Goal: Task Accomplishment & Management: Complete application form

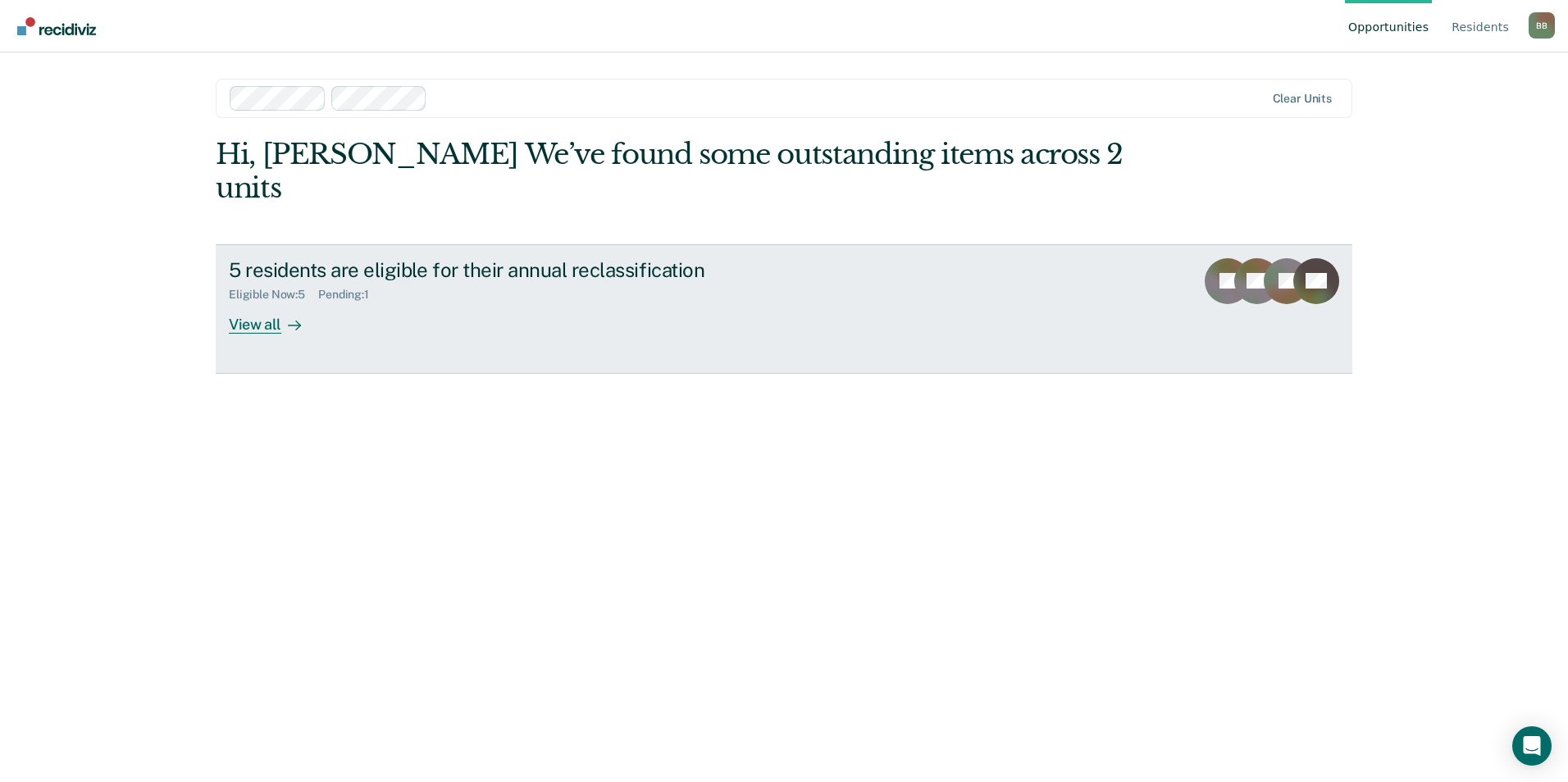
click at [263, 302] on div "View all" at bounding box center [275, 318] width 92 height 32
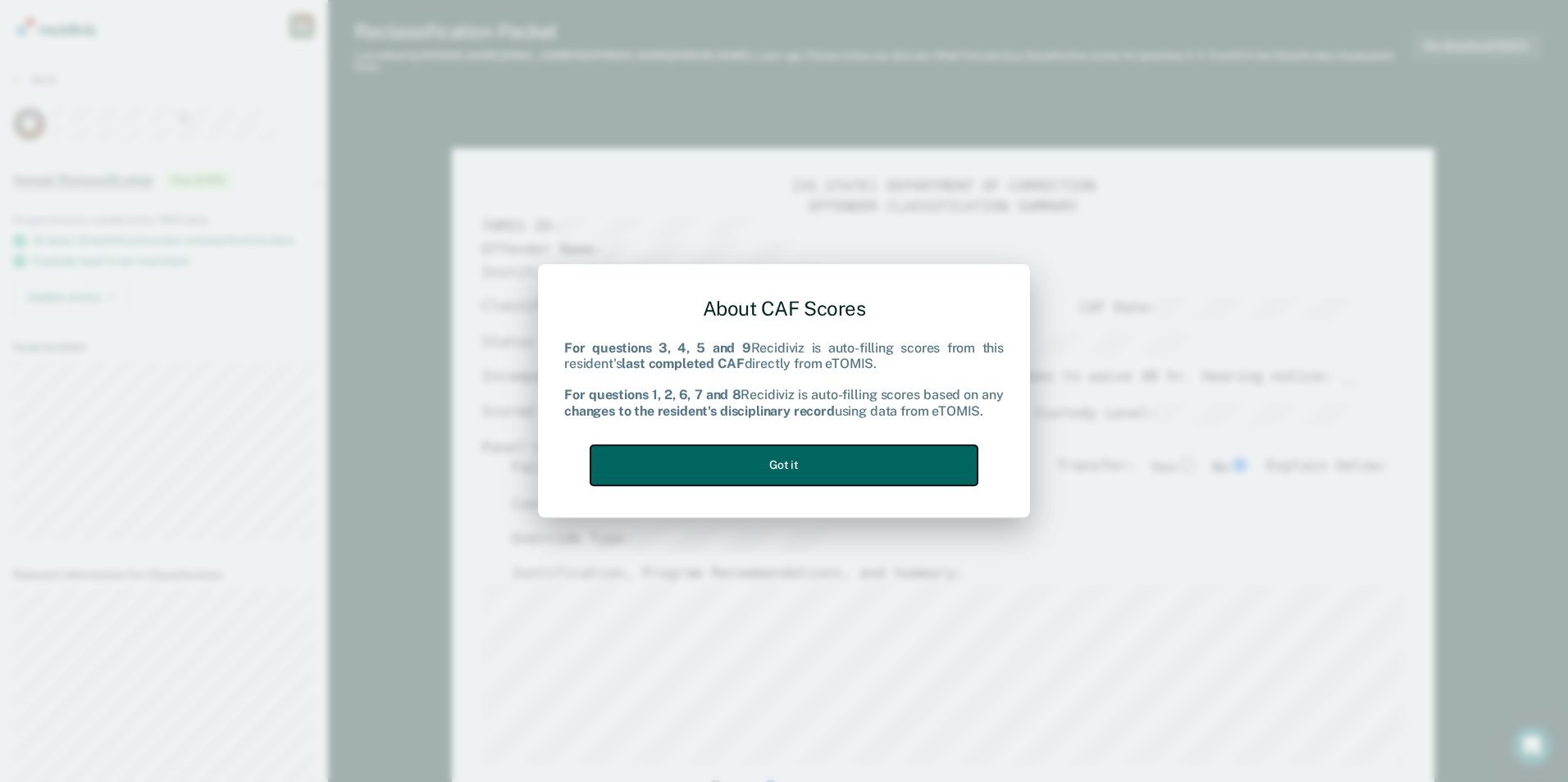
click at [797, 471] on button "Got it" at bounding box center [784, 465] width 387 height 40
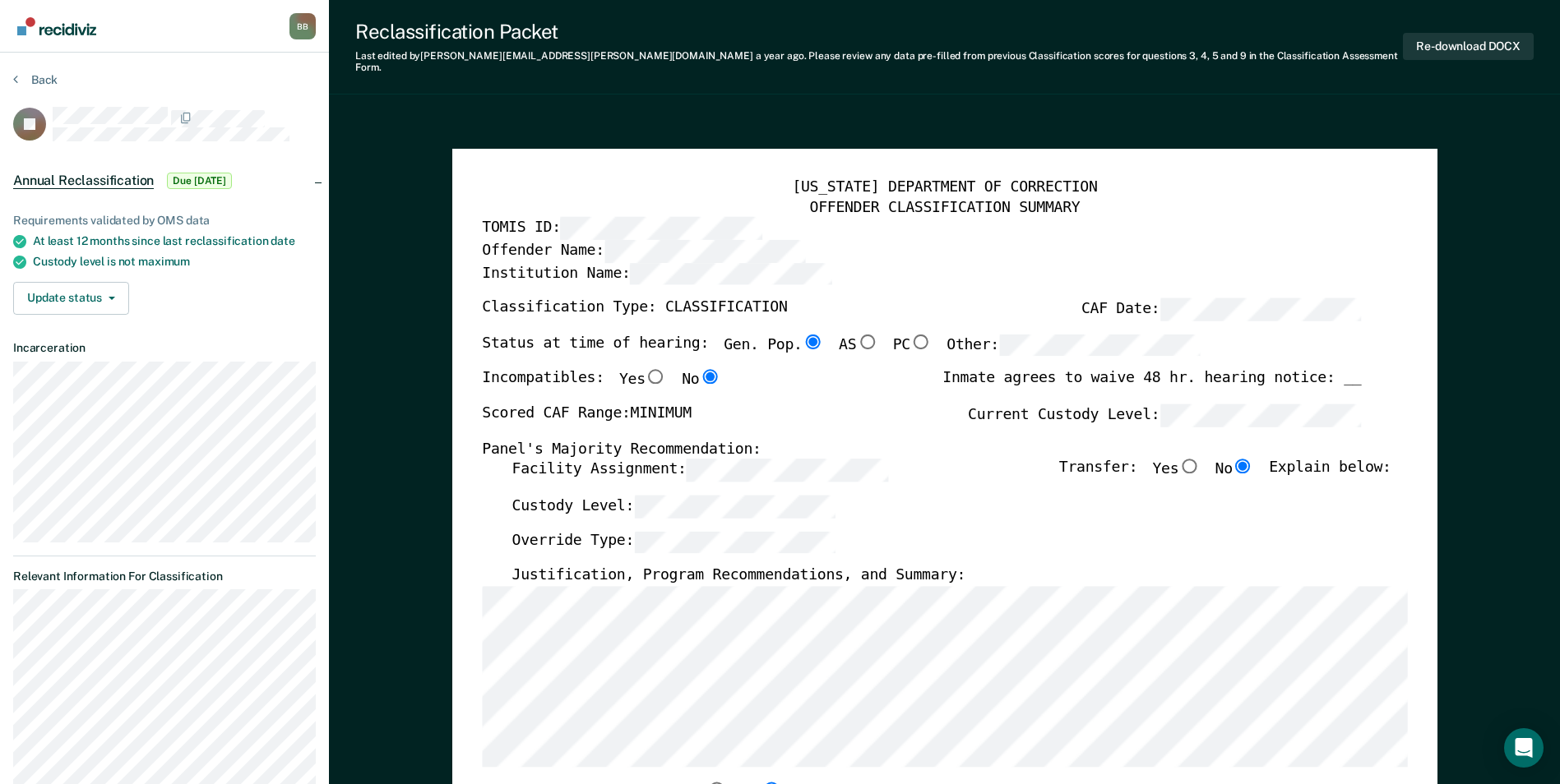
click at [613, 532] on label "Override Type:" at bounding box center [673, 542] width 324 height 23
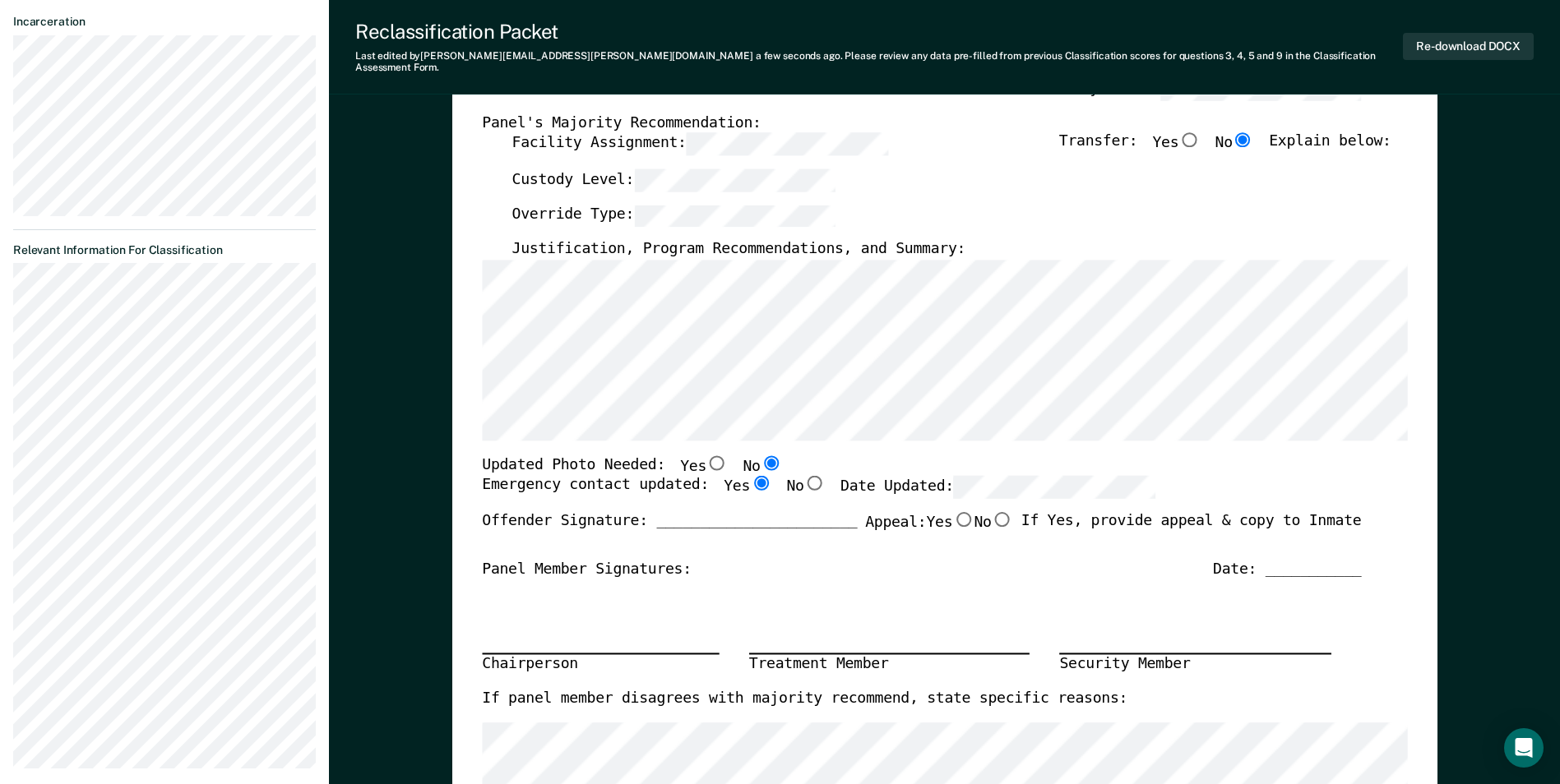
scroll to position [329, 0]
click at [983, 237] on div "Justification, Program Recommendations, and Summary:" at bounding box center [950, 247] width 879 height 20
click at [962, 237] on div "Justification, Program Recommendations, and Summary:" at bounding box center [950, 247] width 879 height 20
click at [943, 239] on div "Justification, Program Recommendations, and Summary:" at bounding box center [950, 247] width 879 height 20
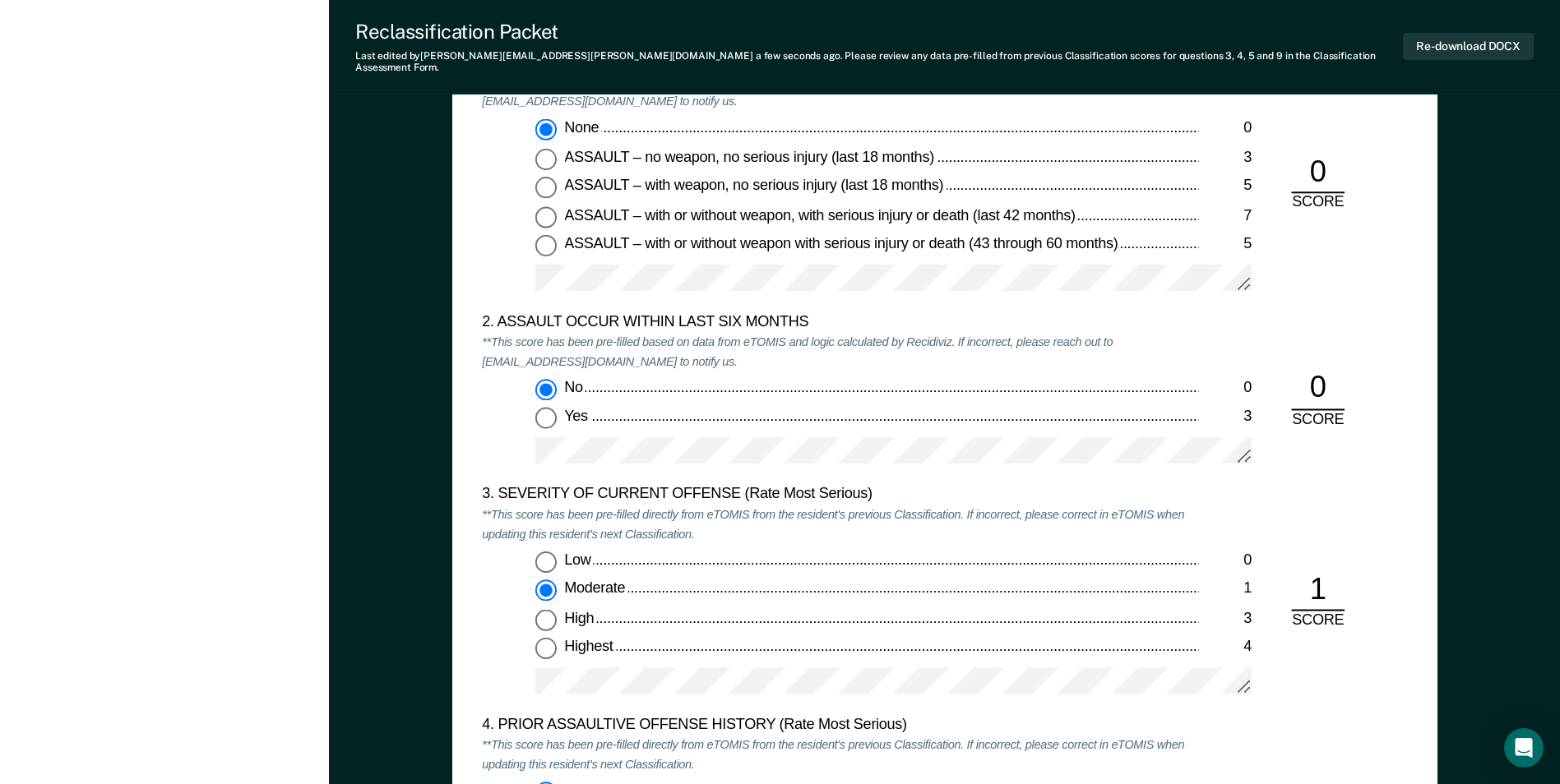
scroll to position [1645, 0]
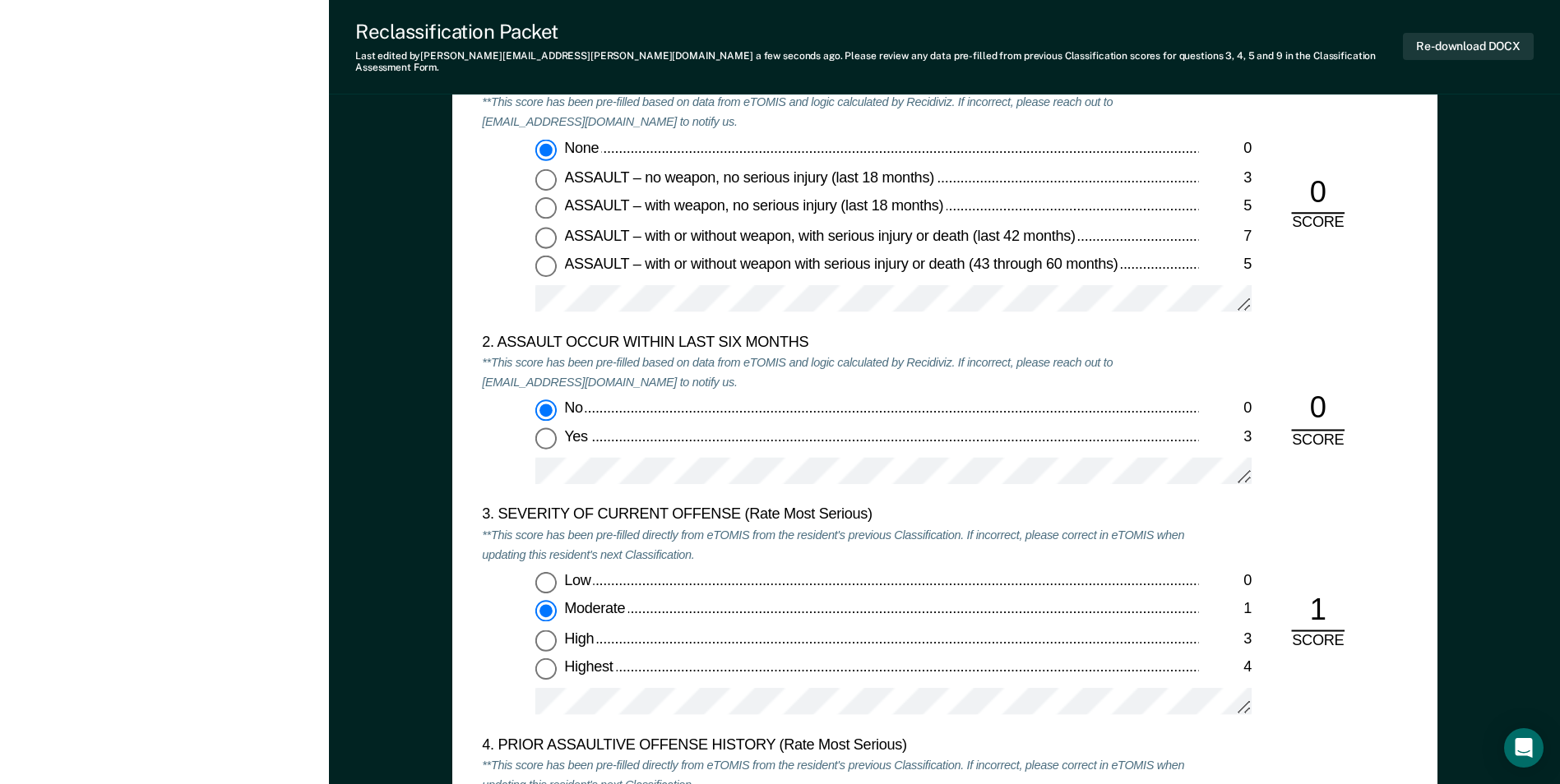
click at [547, 574] on input "Low 0" at bounding box center [546, 581] width 22 height 22
type textarea "x"
radio input "true"
radio input "false"
click at [749, 571] on div "Low" at bounding box center [881, 580] width 634 height 20
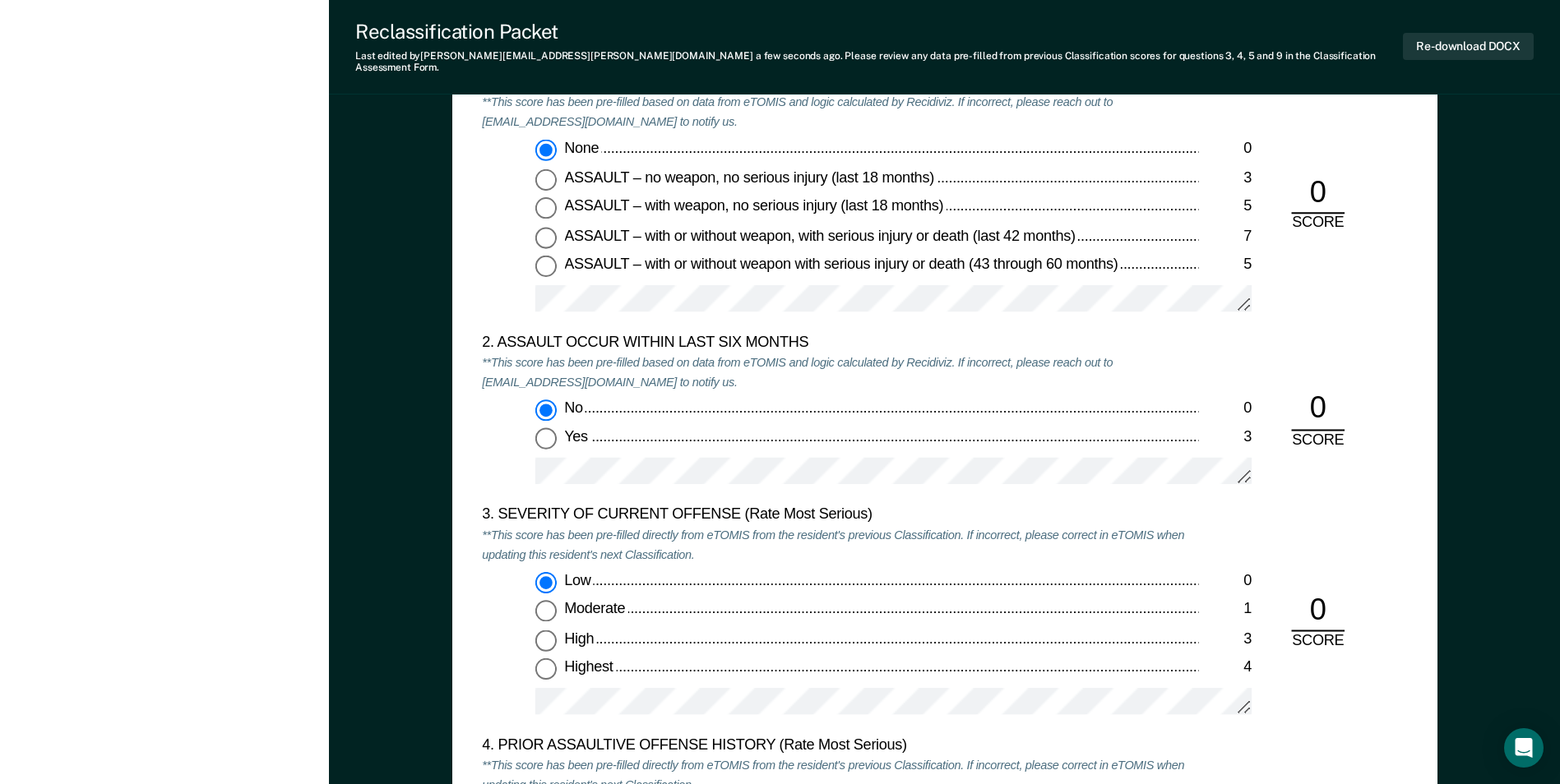
click at [557, 571] on input "Low 0" at bounding box center [546, 581] width 22 height 22
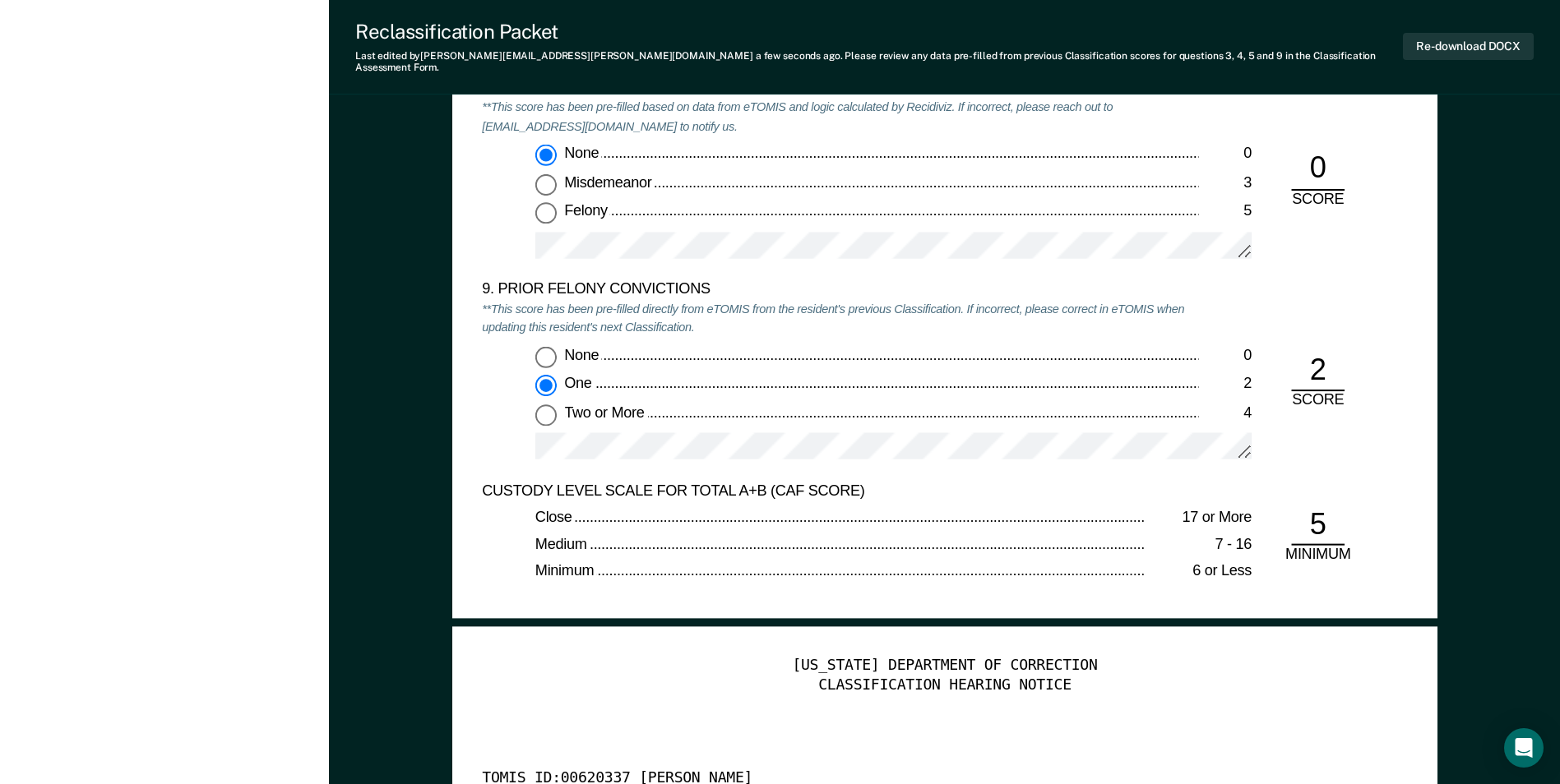
scroll to position [3536, 0]
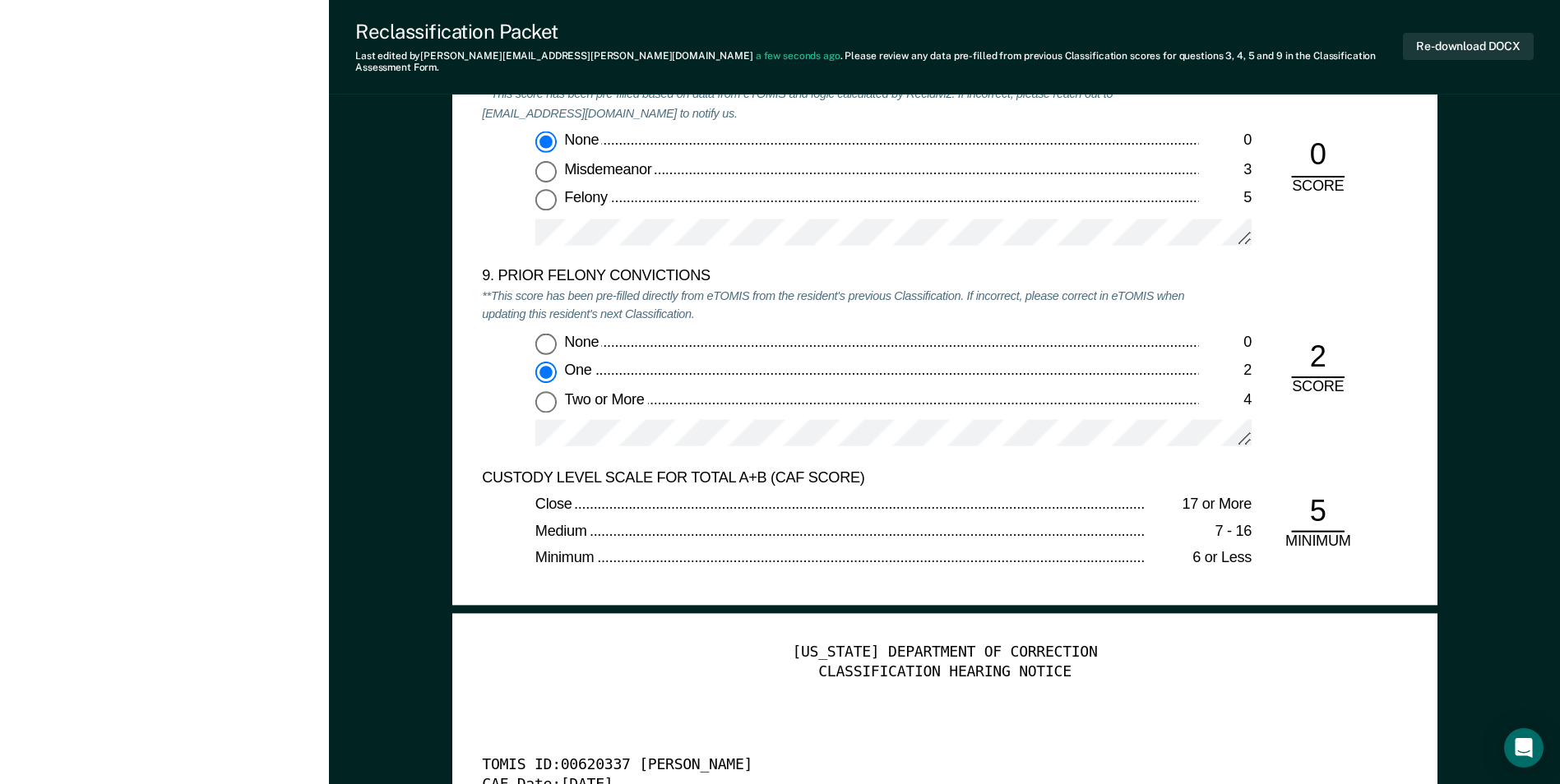
click at [931, 483] on div "CUSTODY LEVEL SCALE FOR TOTAL A+B (CAF SCORE) Close 17 or More Medium 7 - 16 Mi…" at bounding box center [841, 522] width 717 height 108
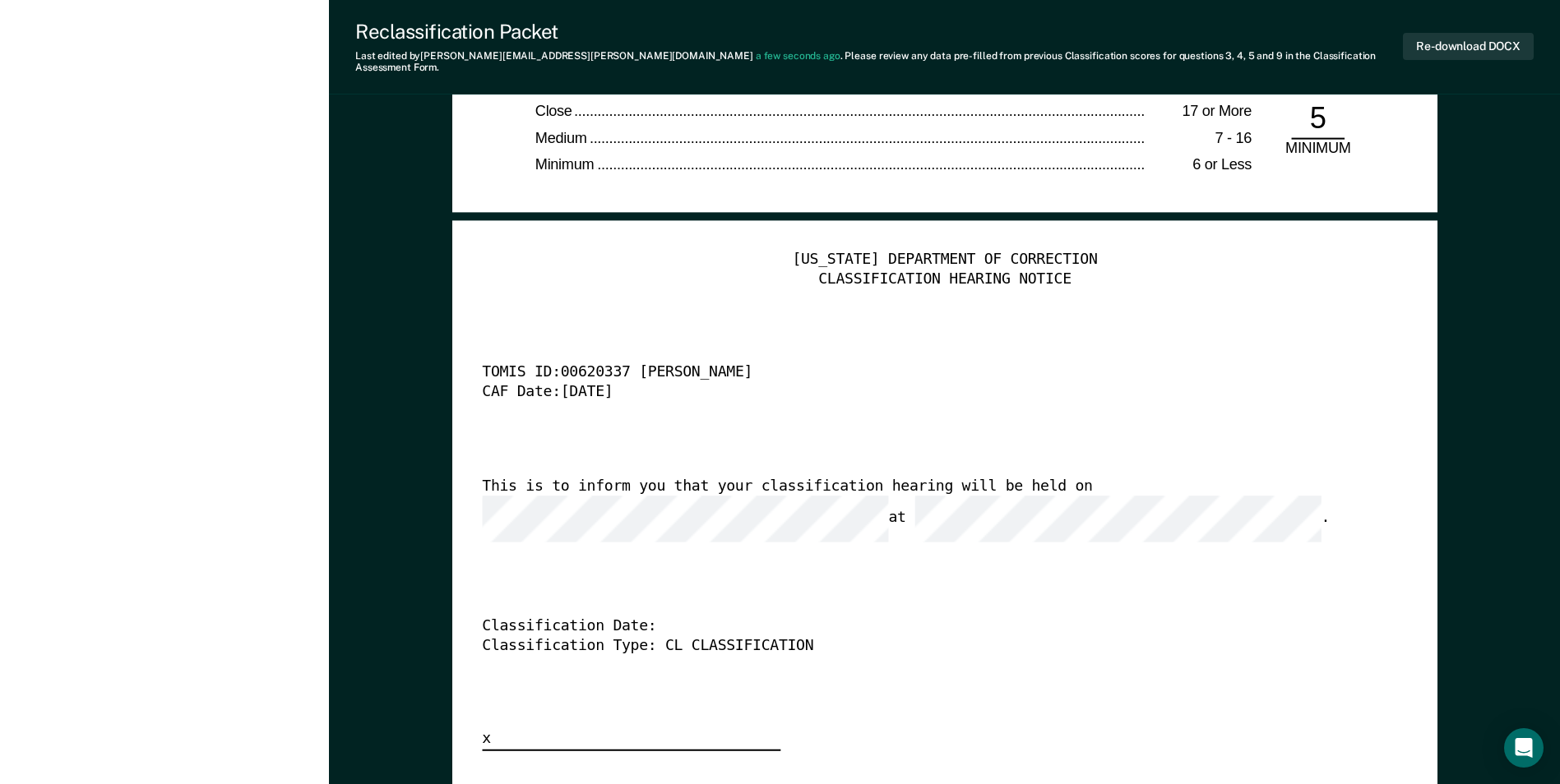
scroll to position [3947, 0]
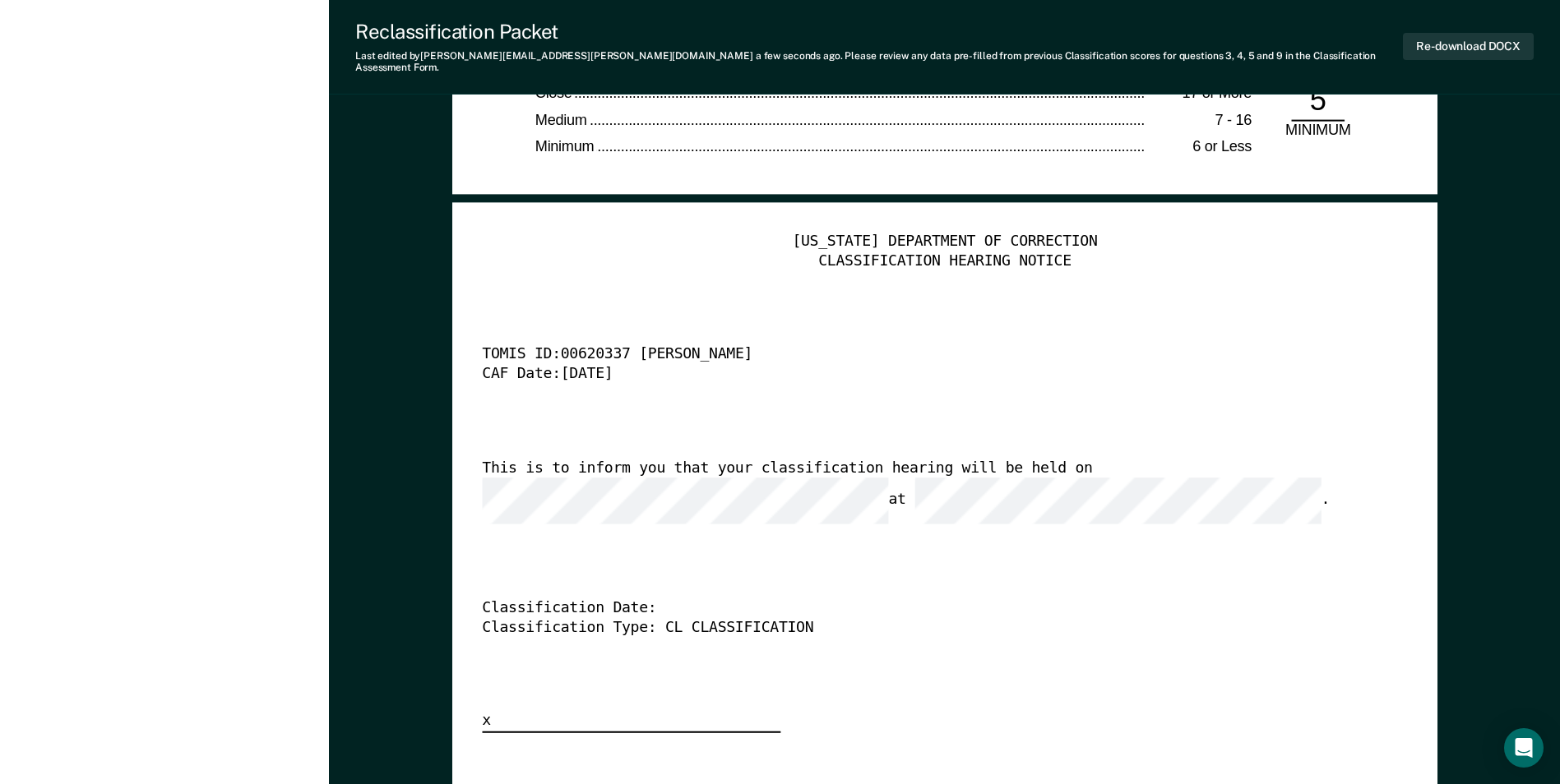
click at [1164, 475] on div "This is to inform you that your classification hearing will be held on at ." at bounding box center [921, 491] width 879 height 65
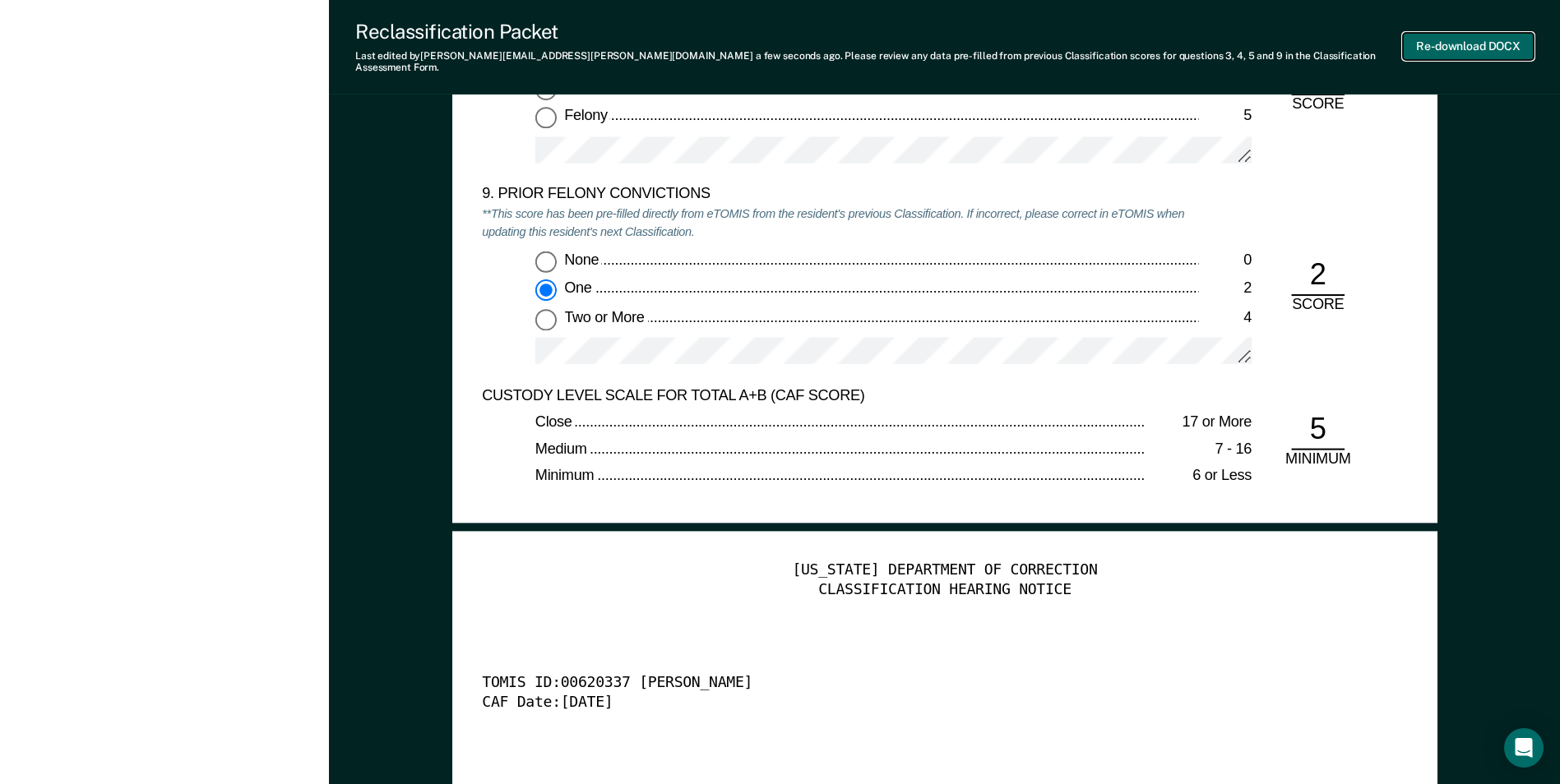
scroll to position [0, 0]
click at [1452, 38] on button "Re-download DOCX" at bounding box center [1468, 46] width 130 height 27
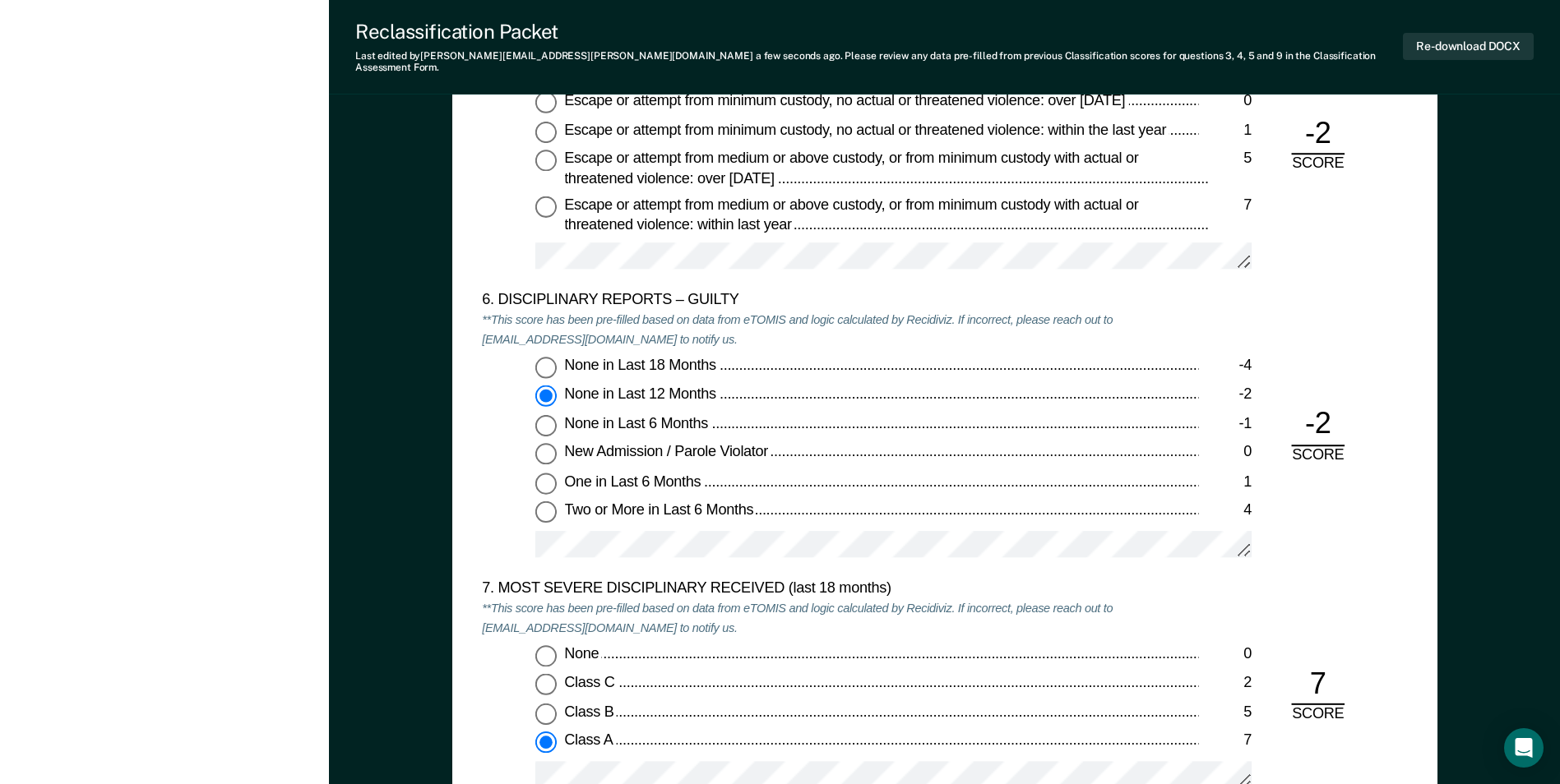
scroll to position [2631, 0]
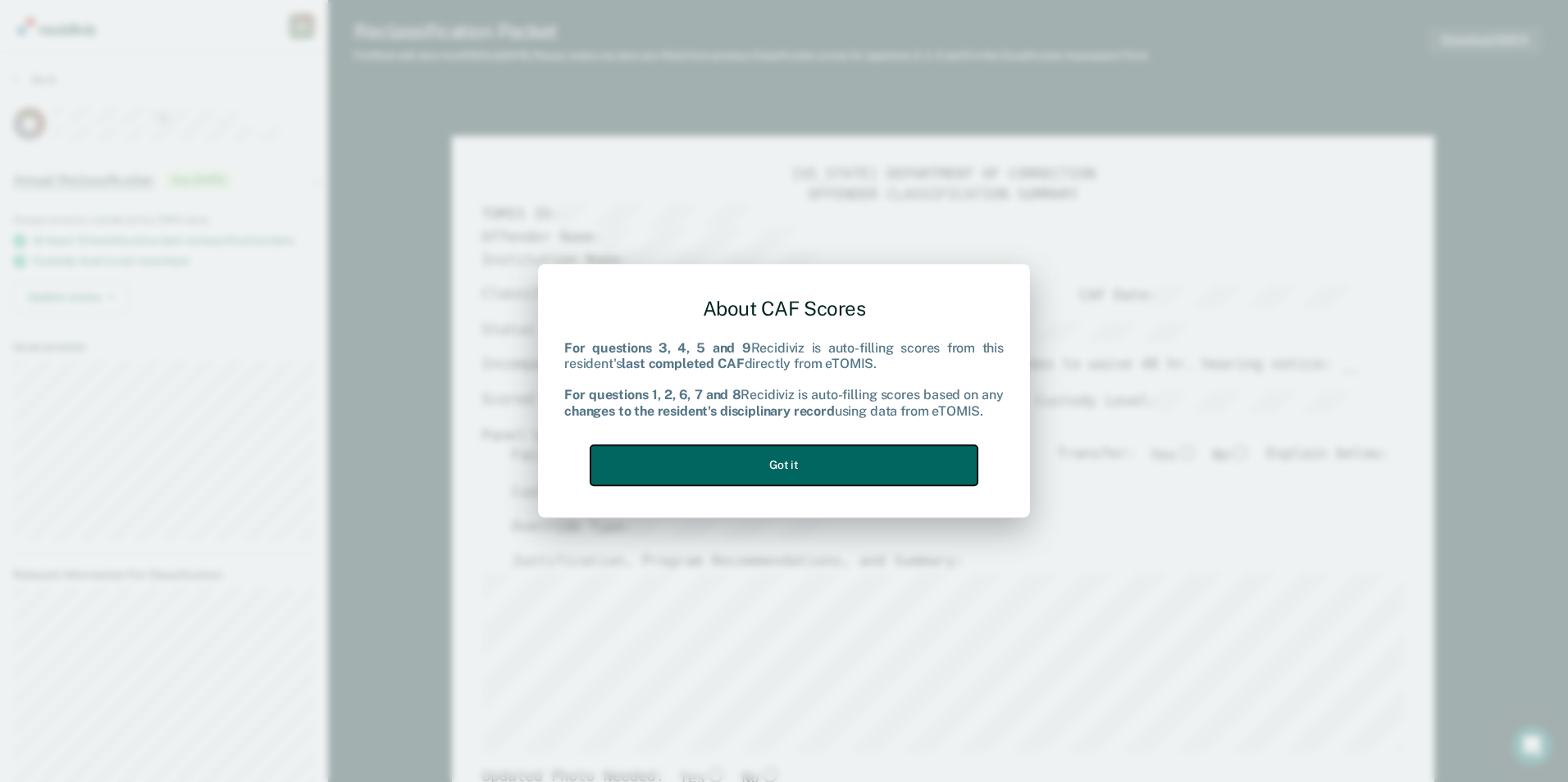
click at [827, 460] on button "Got it" at bounding box center [784, 465] width 387 height 40
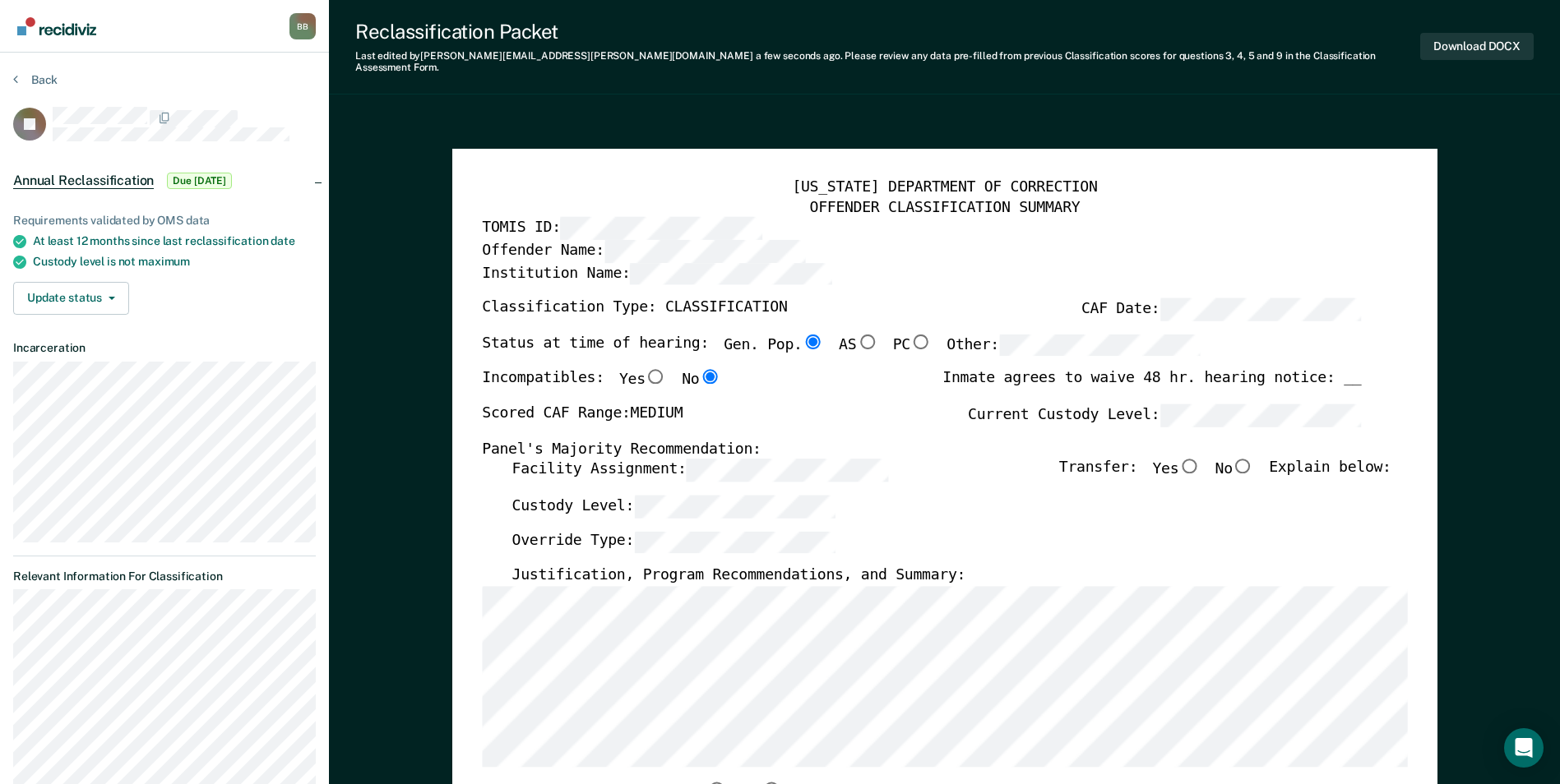
click at [1254, 459] on input "No" at bounding box center [1243, 466] width 22 height 15
type textarea "x"
radio input "true"
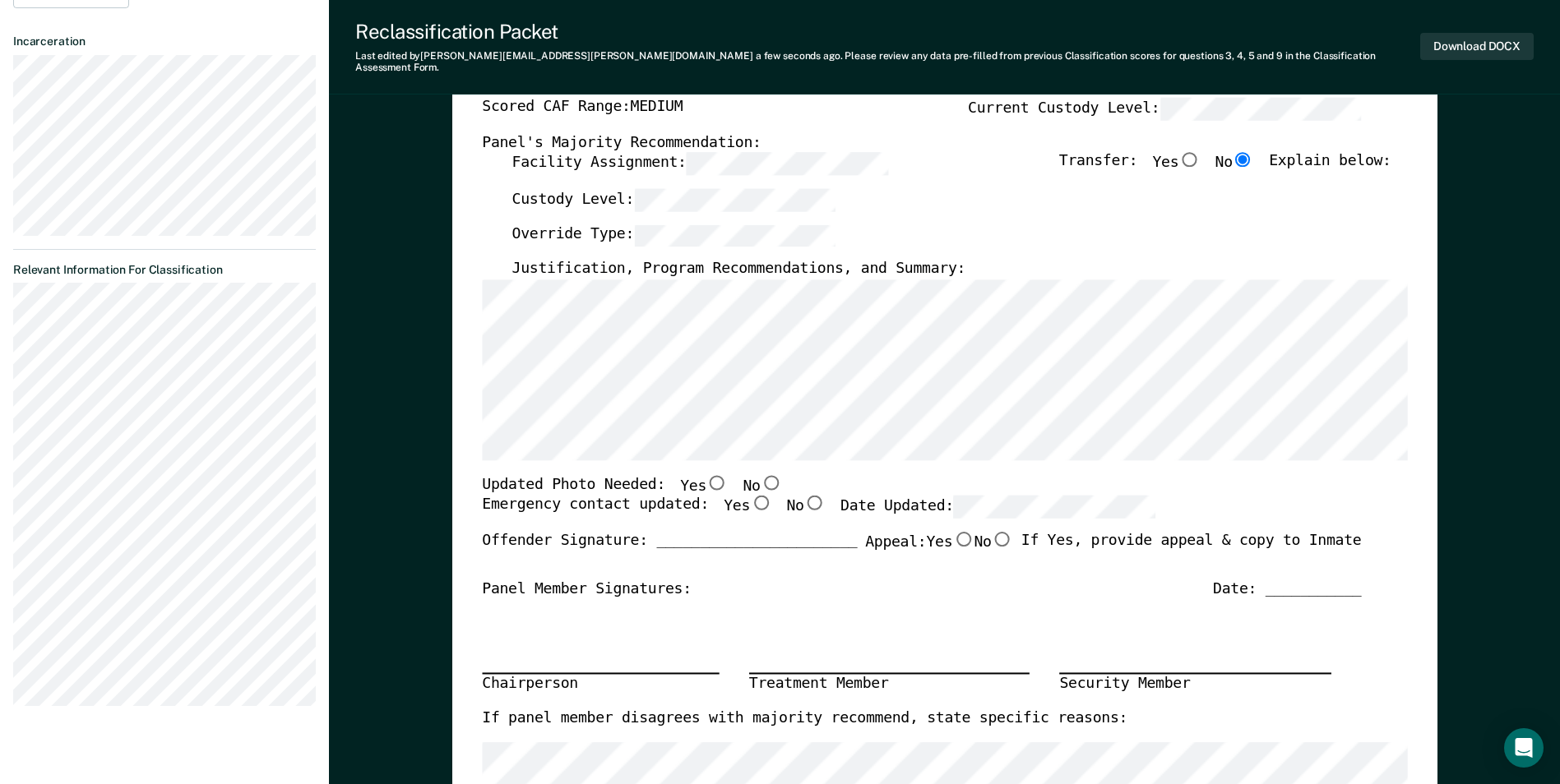
scroll to position [329, 0]
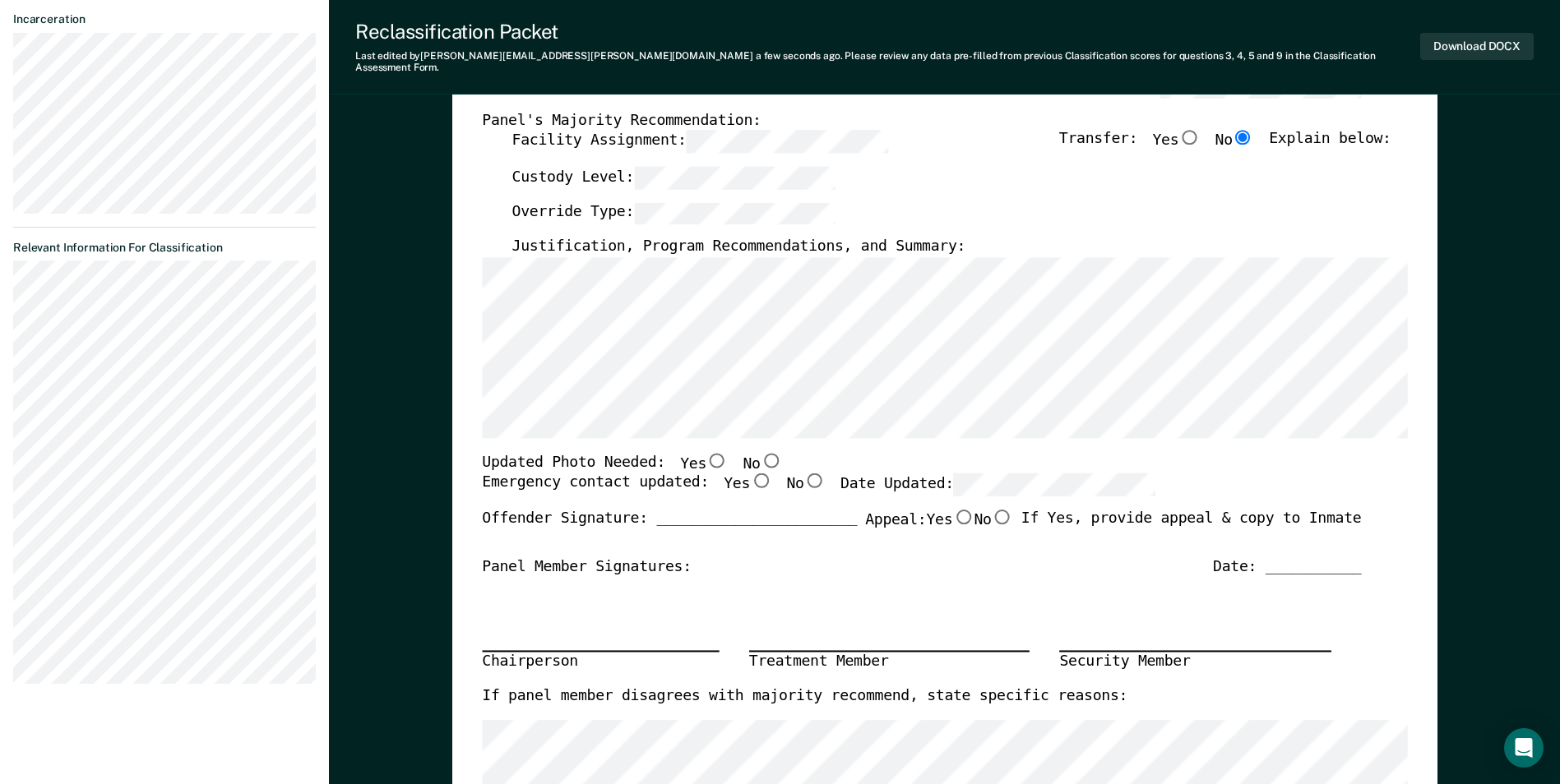
click at [760, 453] on input "No" at bounding box center [770, 460] width 22 height 15
type textarea "x"
radio input "true"
click at [750, 474] on input "Yes" at bounding box center [761, 481] width 22 height 15
type textarea "x"
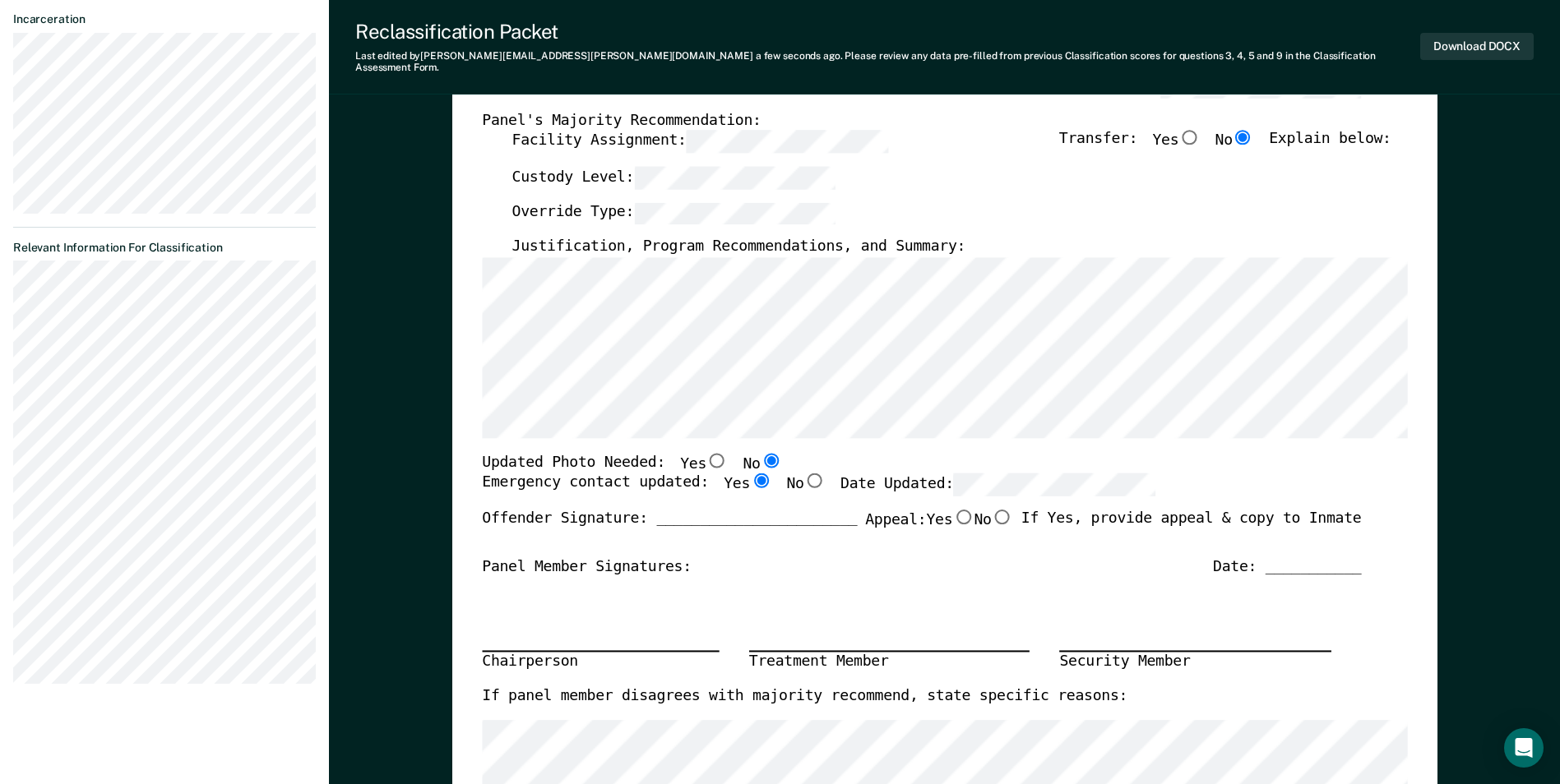
radio input "true"
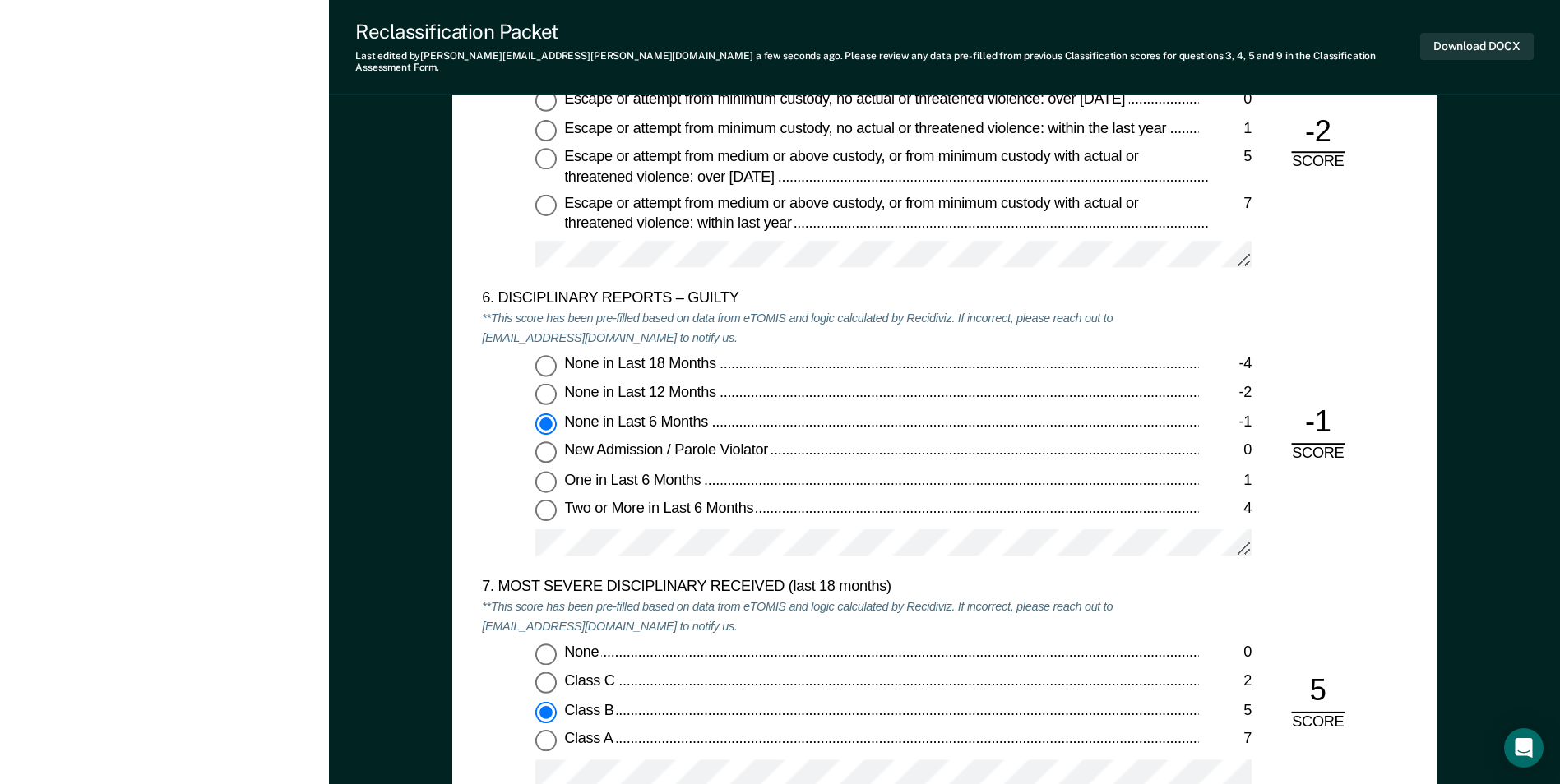
scroll to position [2796, 0]
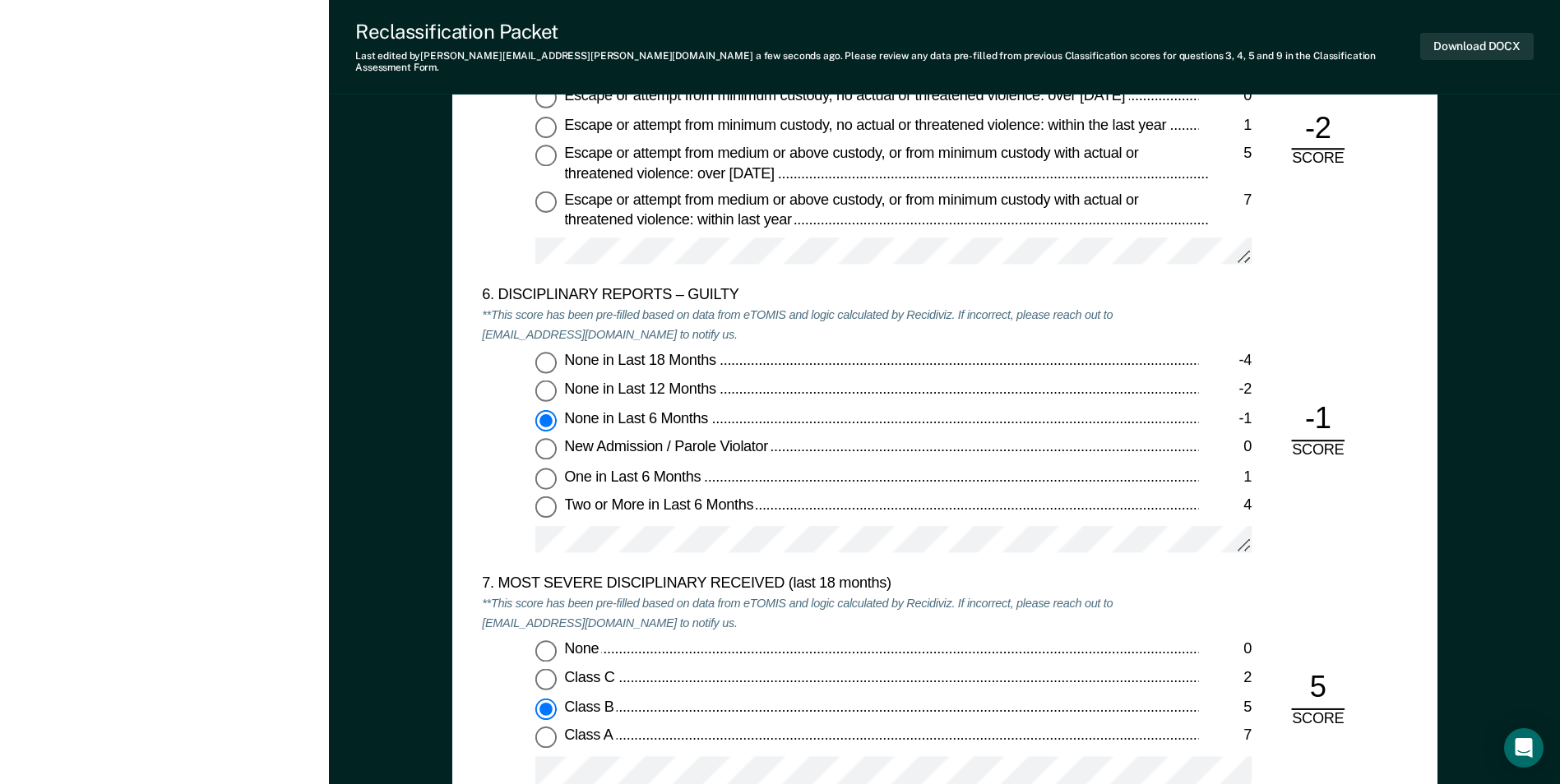
click at [911, 410] on div "None in Last 6 Months" at bounding box center [881, 419] width 634 height 20
click at [557, 410] on input "None in Last 6 Months -1" at bounding box center [546, 420] width 22 height 22
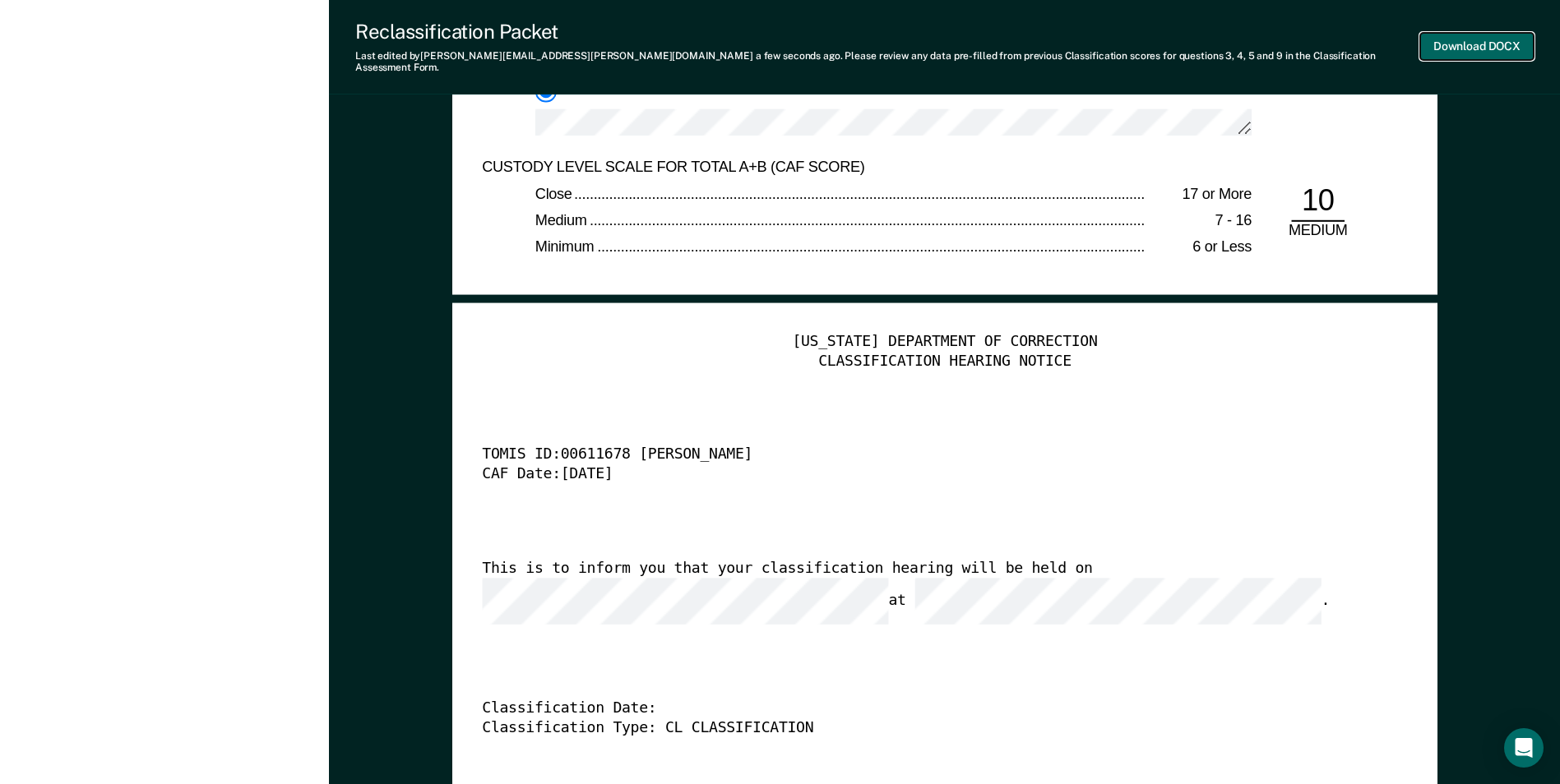
scroll to position [0, 0]
click at [1474, 43] on button "Download DOCX" at bounding box center [1477, 46] width 114 height 27
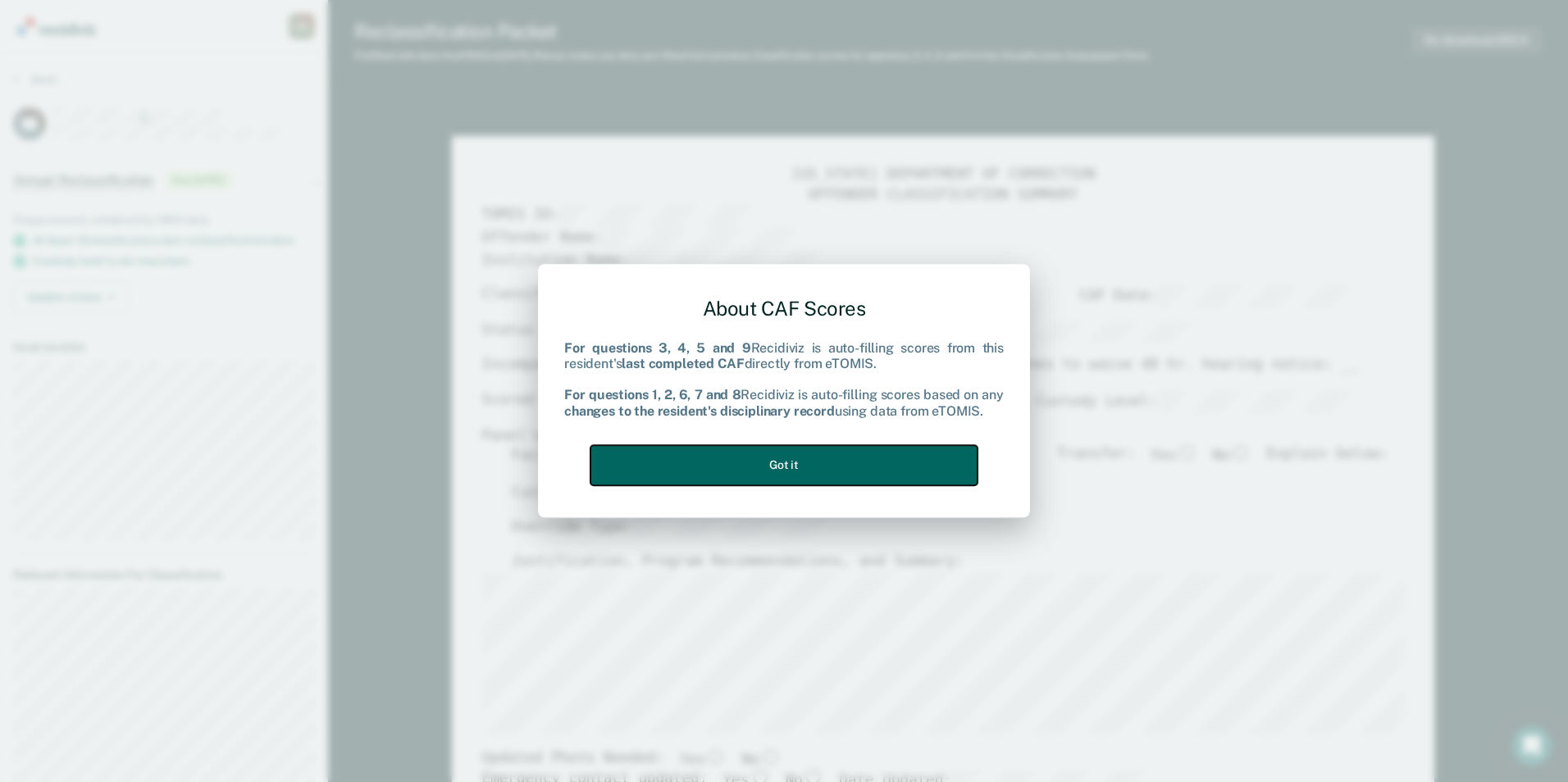
click at [733, 470] on button "Got it" at bounding box center [784, 465] width 387 height 40
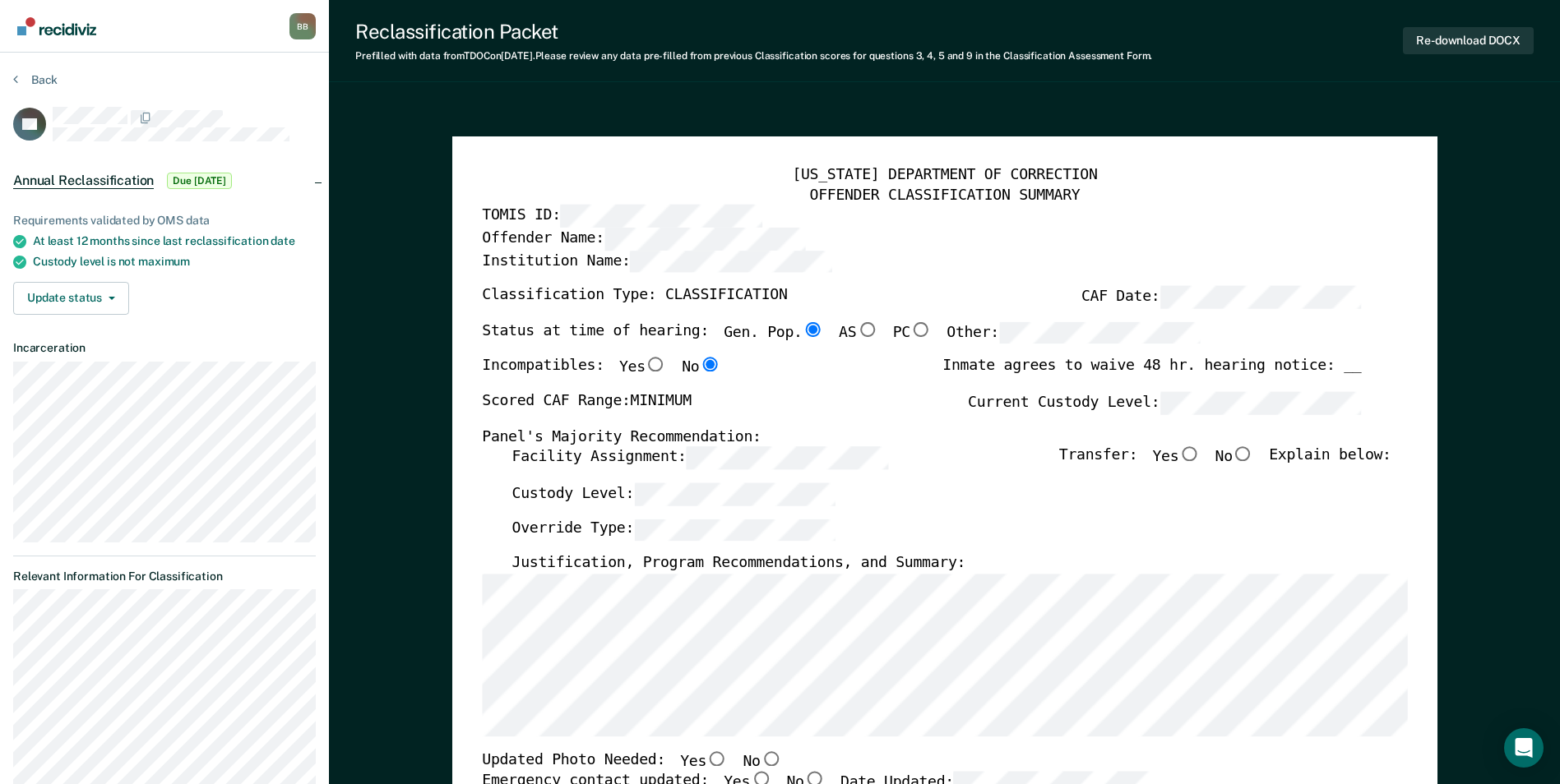
click at [1250, 458] on input "No" at bounding box center [1243, 455] width 22 height 15
type textarea "x"
radio input "true"
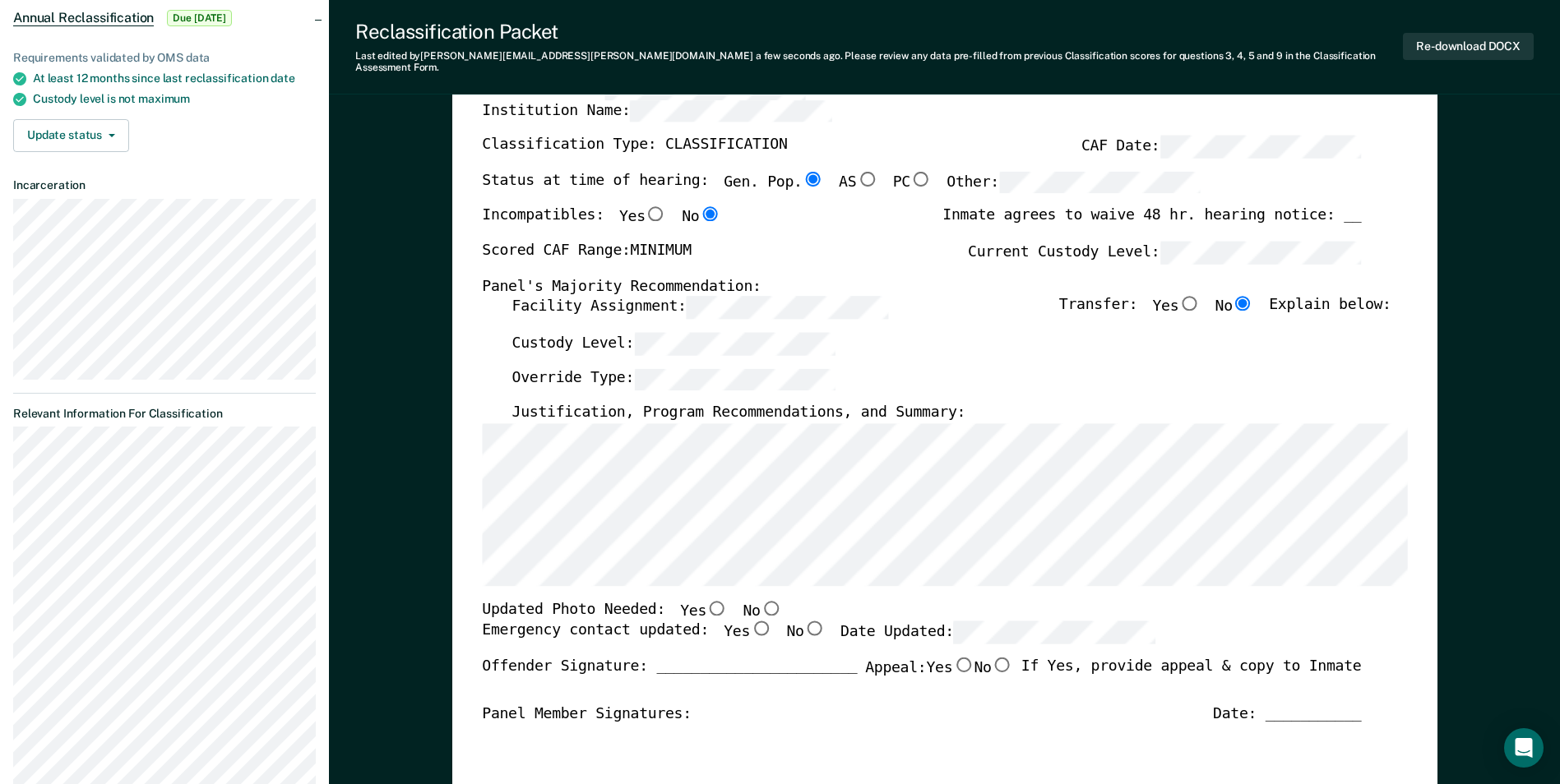
scroll to position [164, 0]
click at [760, 598] on input "No" at bounding box center [770, 606] width 22 height 15
type textarea "x"
radio input "true"
click at [750, 620] on input "Yes" at bounding box center [761, 627] width 22 height 15
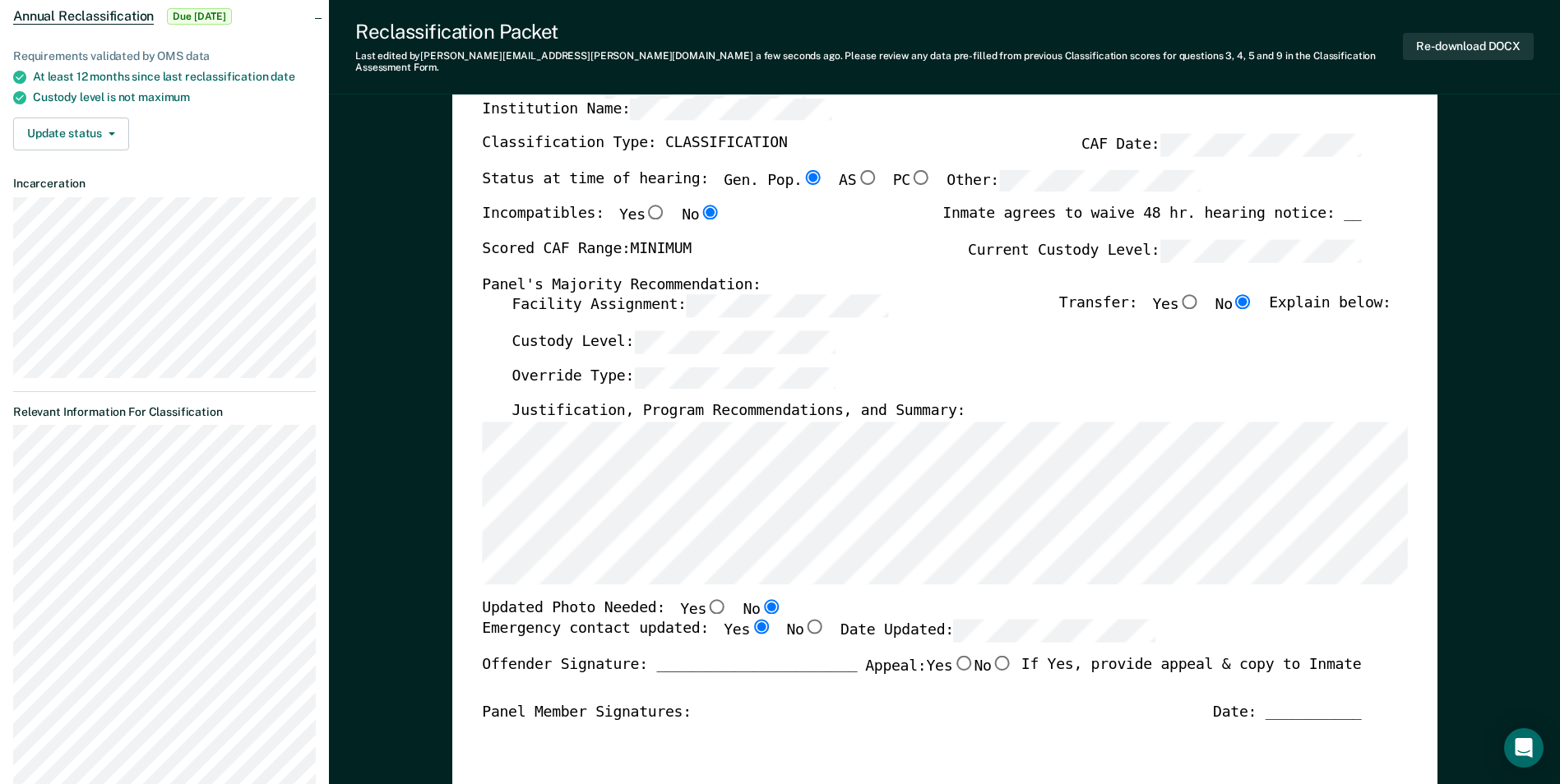
type textarea "x"
radio input "true"
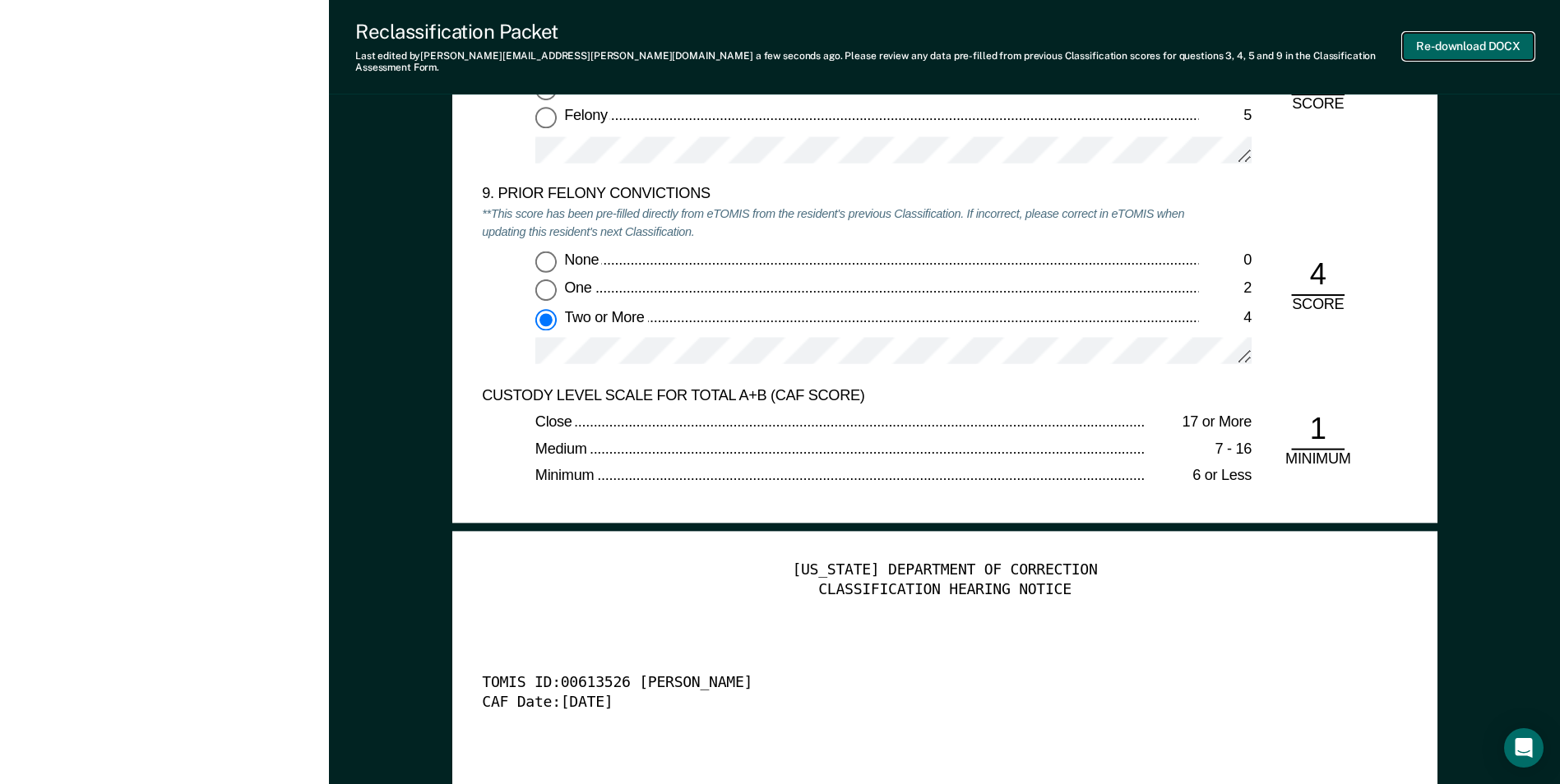
scroll to position [0, 0]
click at [1440, 35] on button "Re-download DOCX" at bounding box center [1468, 46] width 130 height 27
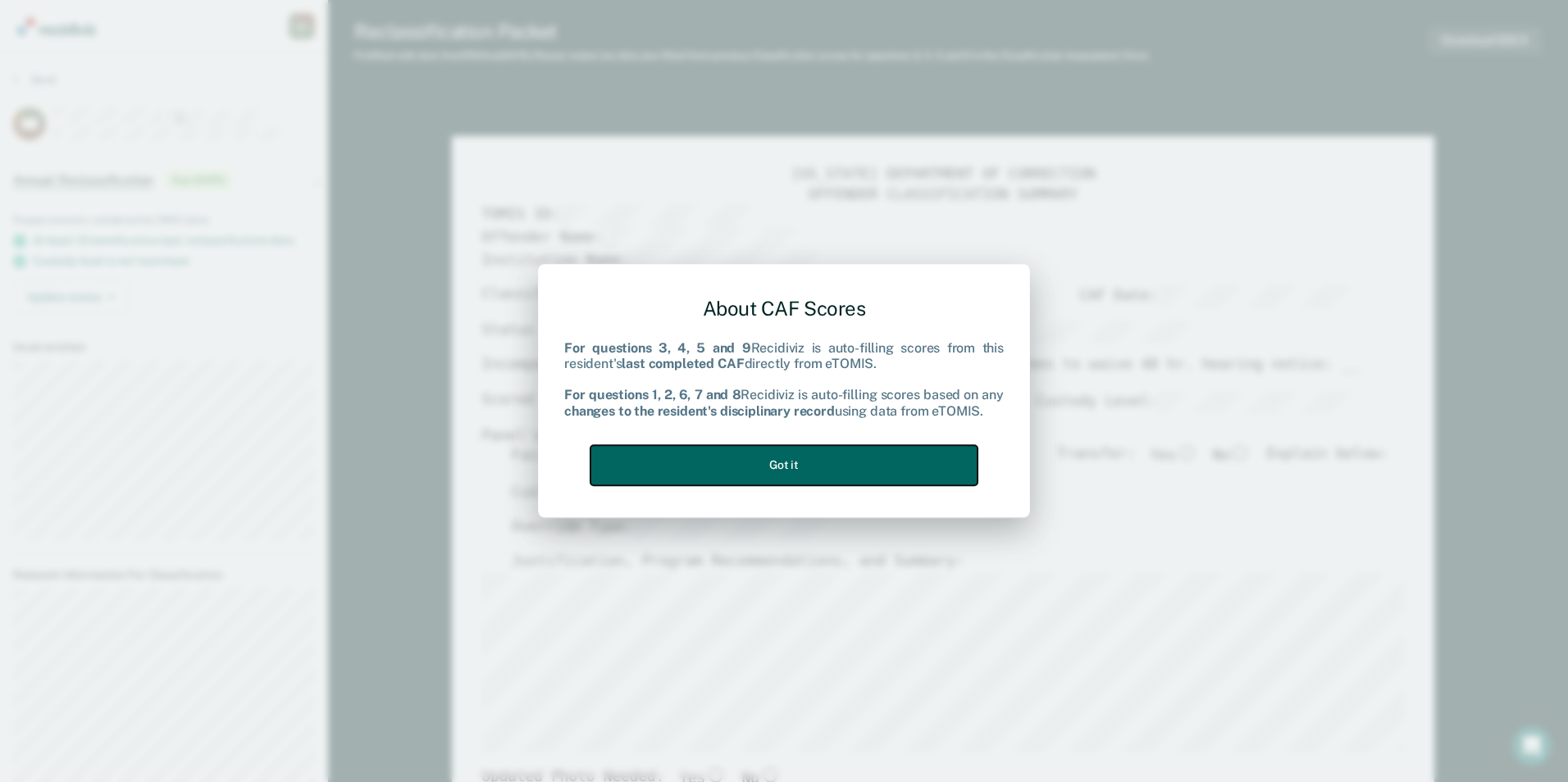
click at [779, 463] on button "Got it" at bounding box center [784, 465] width 387 height 40
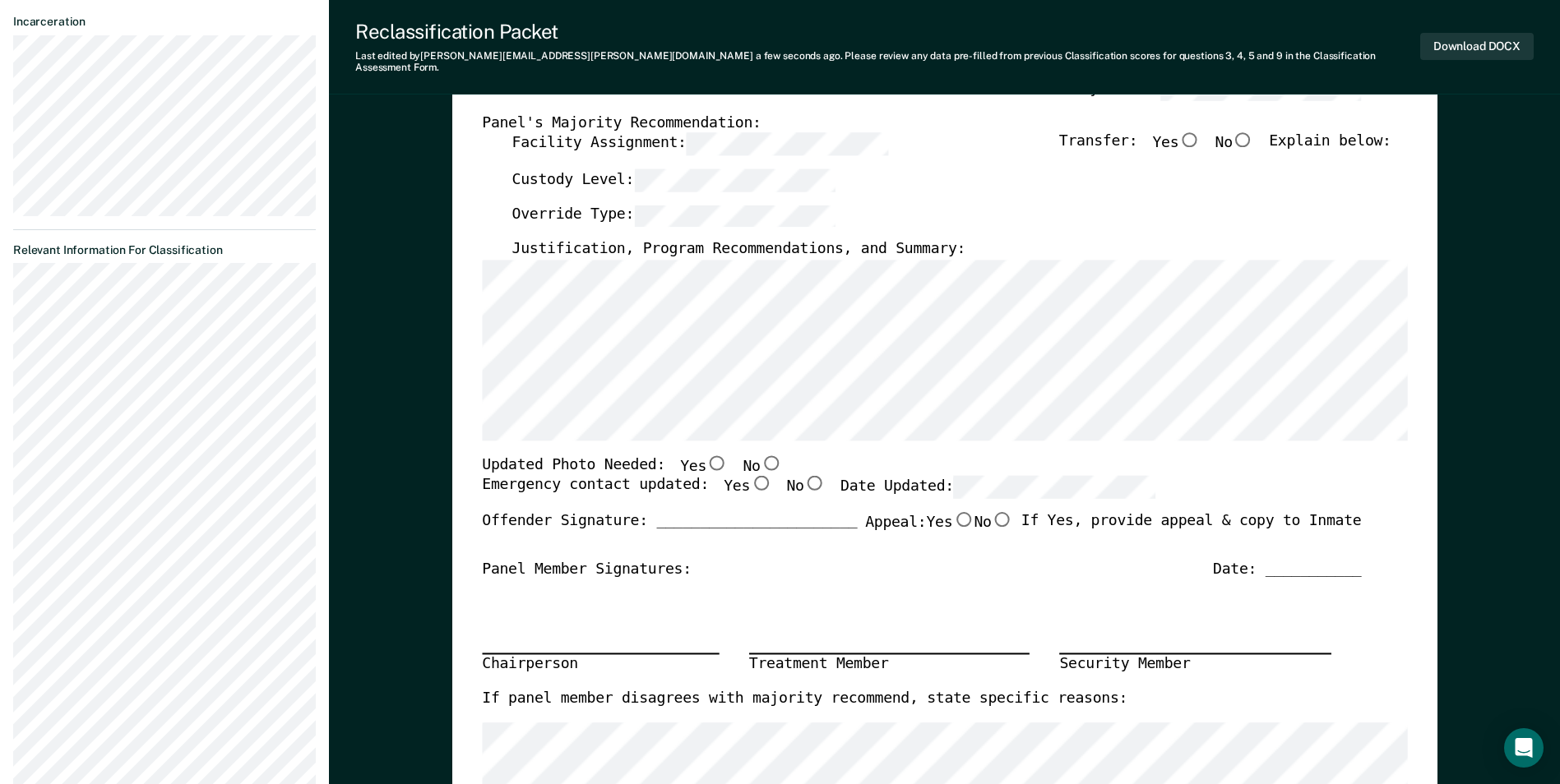
scroll to position [329, 0]
click at [760, 453] on input "No" at bounding box center [770, 460] width 22 height 15
type textarea "x"
radio input "true"
click at [750, 474] on input "Yes" at bounding box center [761, 481] width 22 height 15
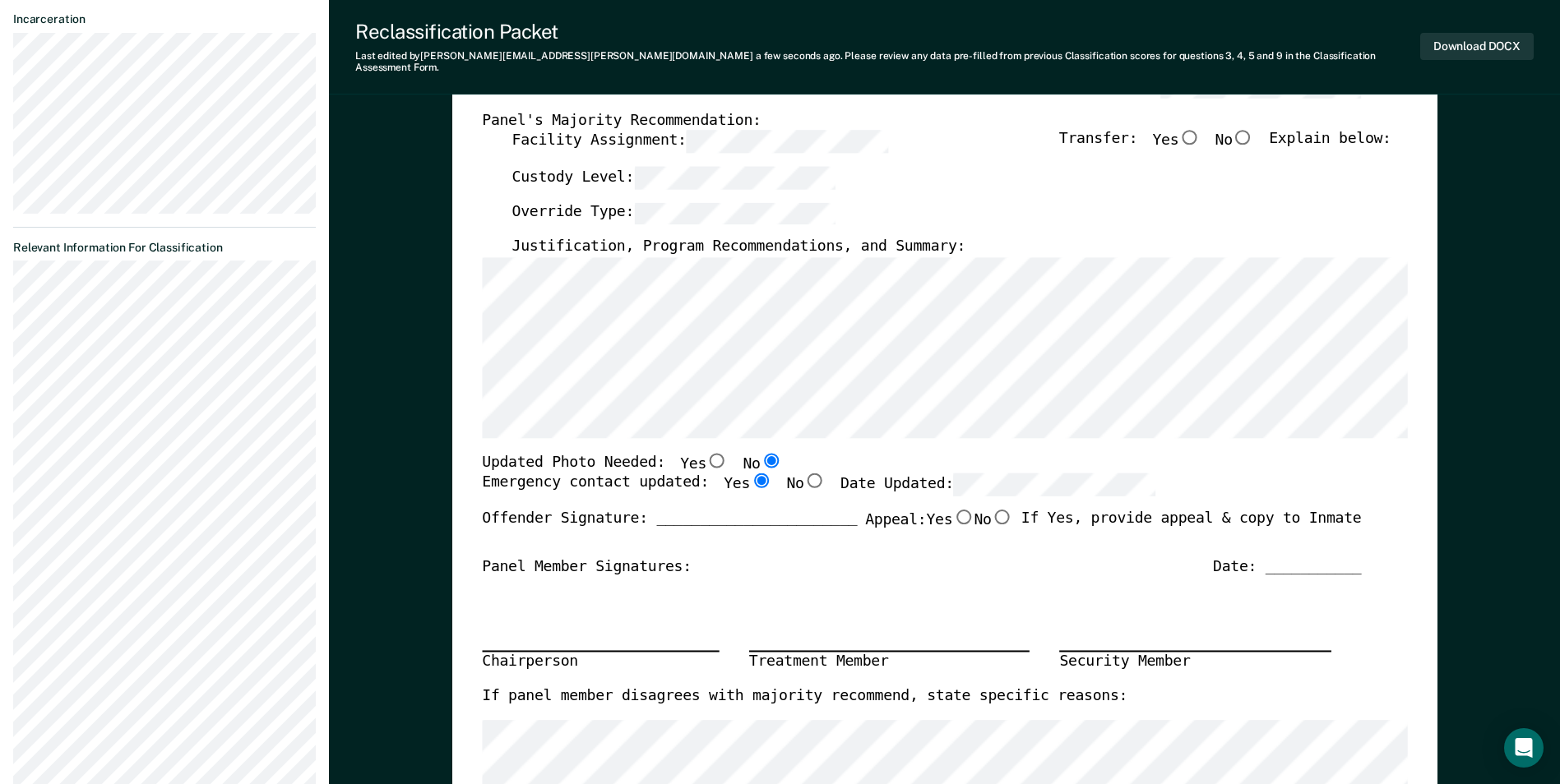
type textarea "x"
radio input "true"
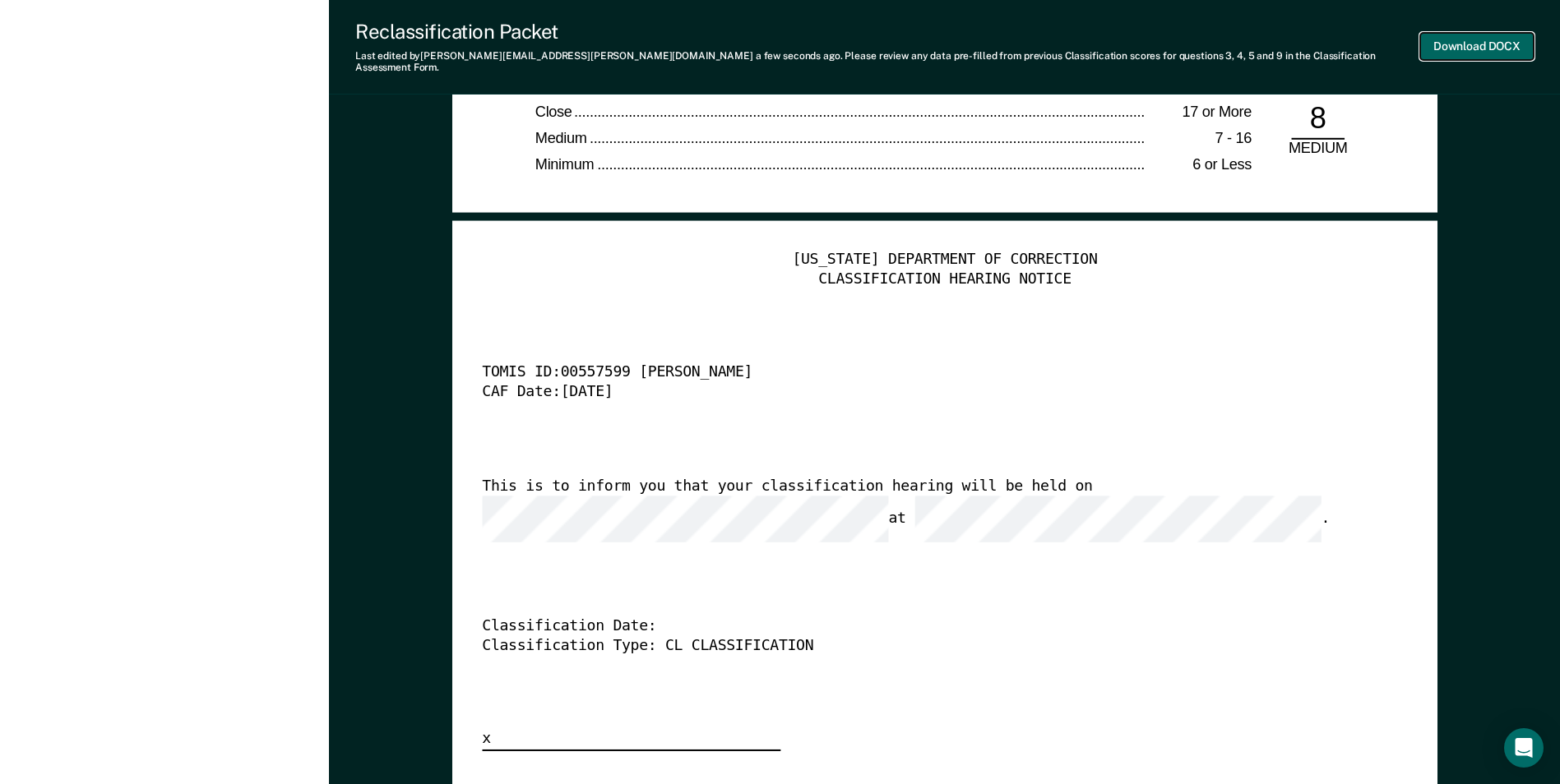
scroll to position [0, 0]
click at [1461, 43] on button "Download DOCX" at bounding box center [1477, 46] width 114 height 27
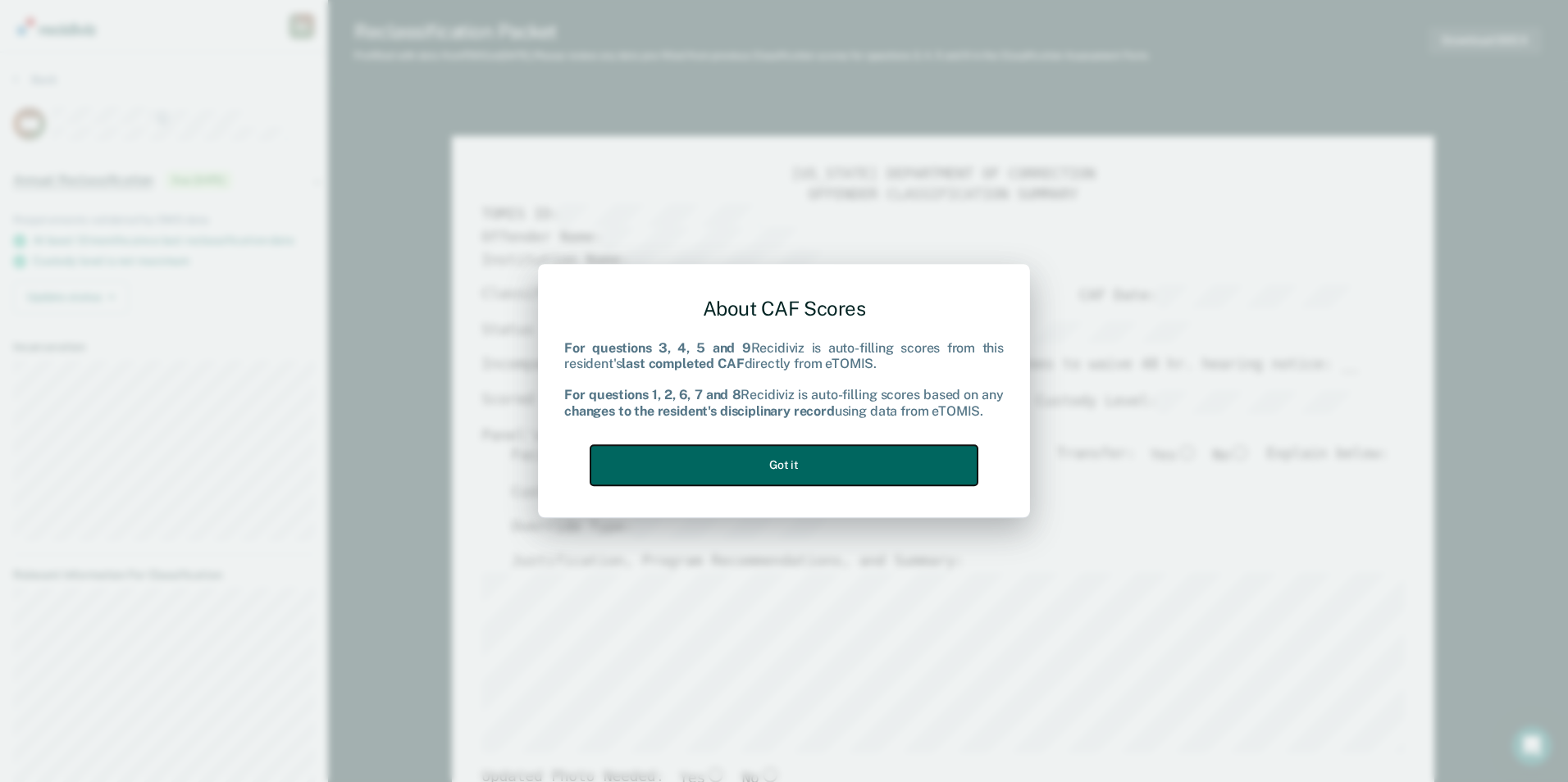
click at [756, 468] on button "Got it" at bounding box center [784, 465] width 387 height 40
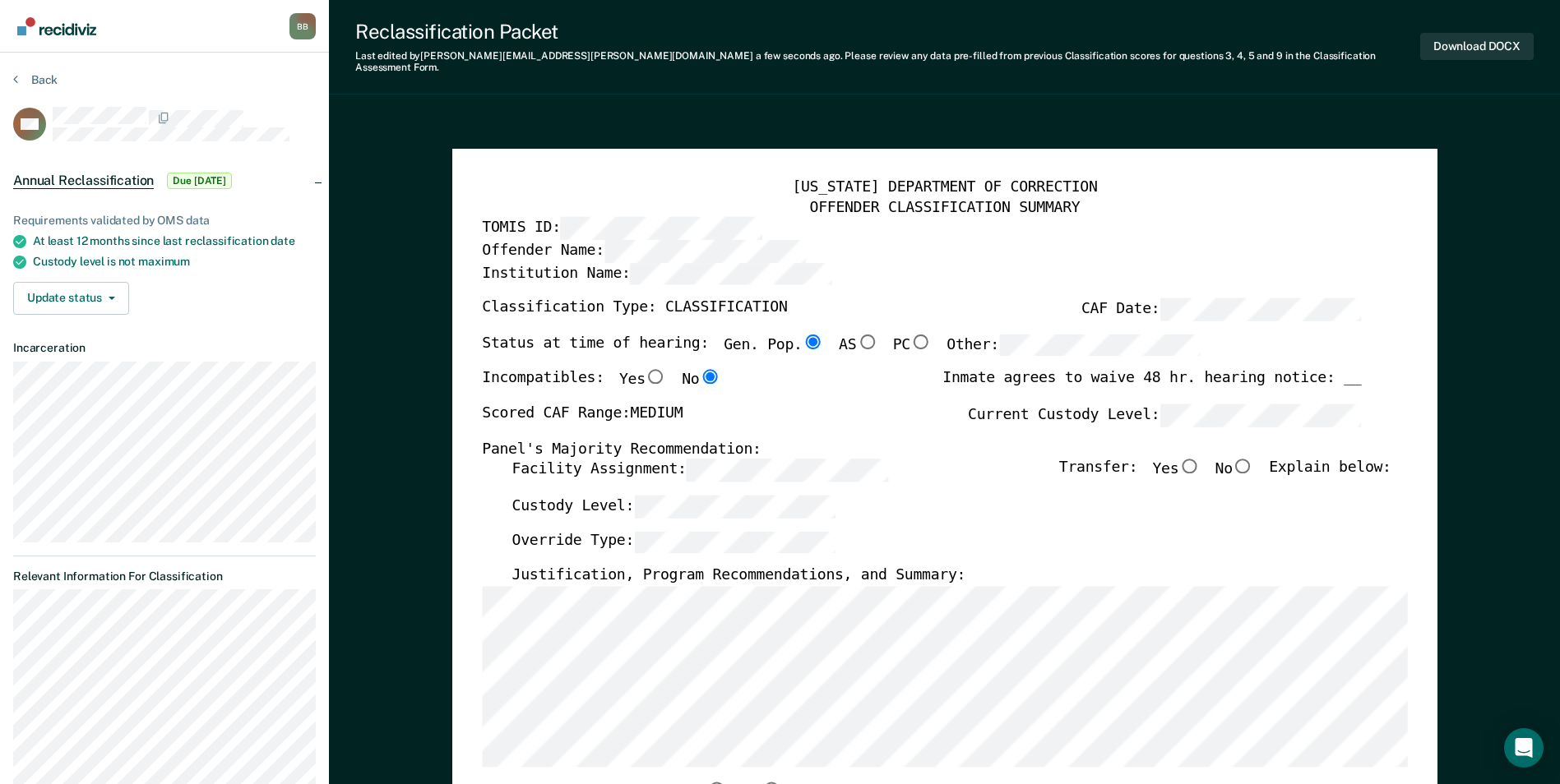
click at [1254, 459] on input "No" at bounding box center [1243, 466] width 22 height 15
type textarea "x"
radio input "true"
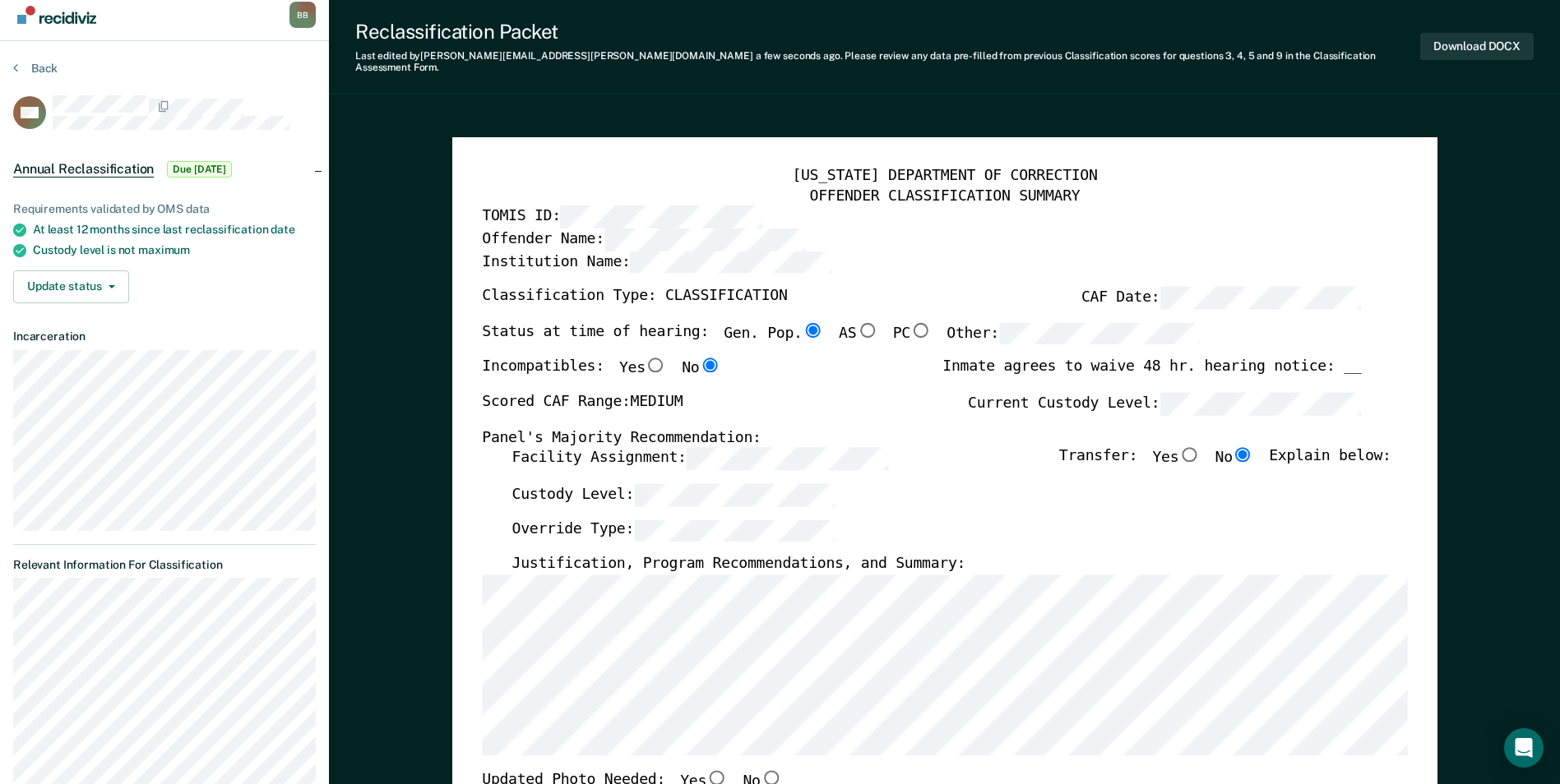
scroll to position [411, 0]
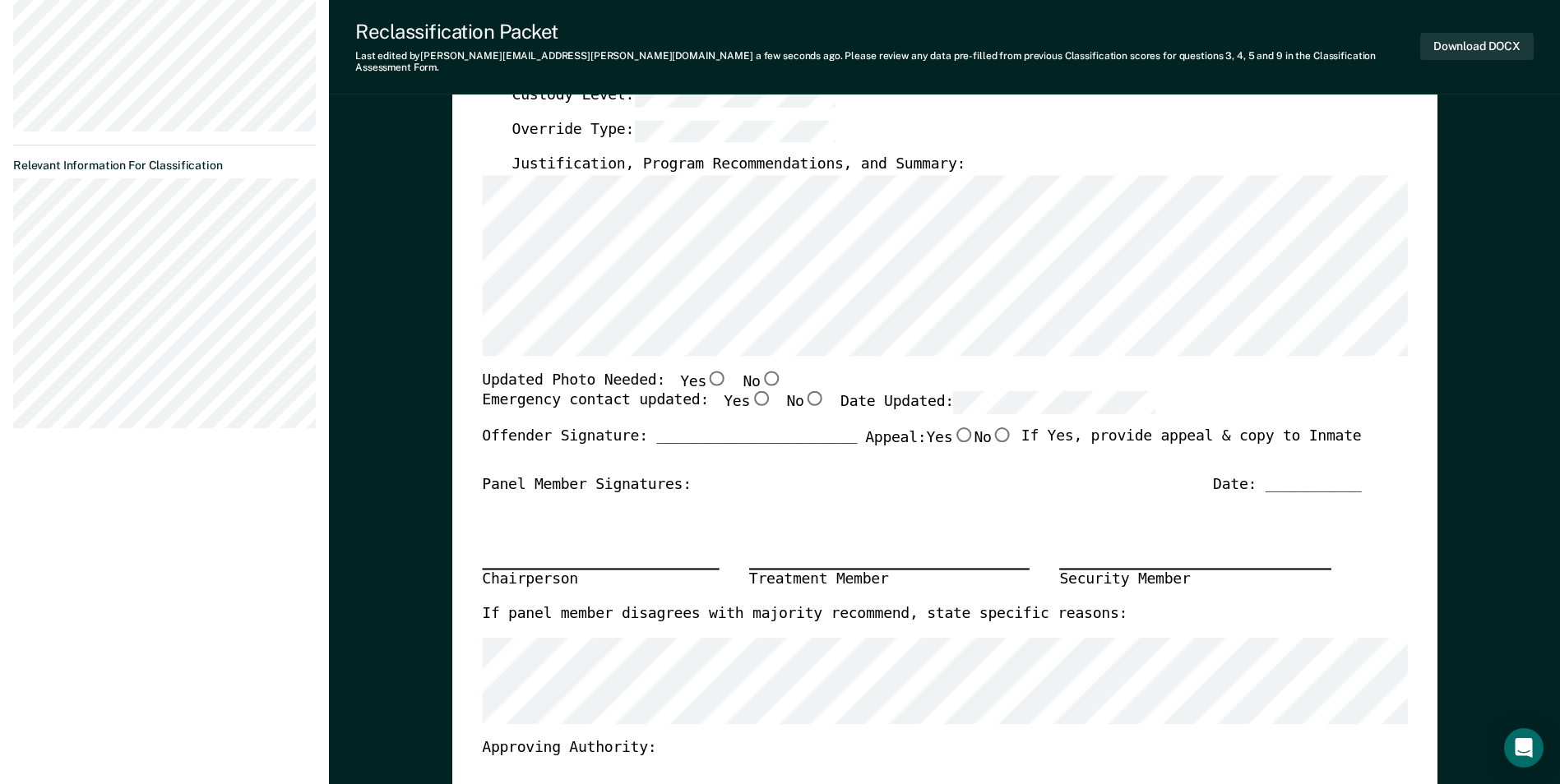
click at [760, 370] on input "No" at bounding box center [770, 378] width 22 height 15
type textarea "x"
radio input "true"
click at [750, 391] on input "Yes" at bounding box center [761, 399] width 22 height 15
type textarea "x"
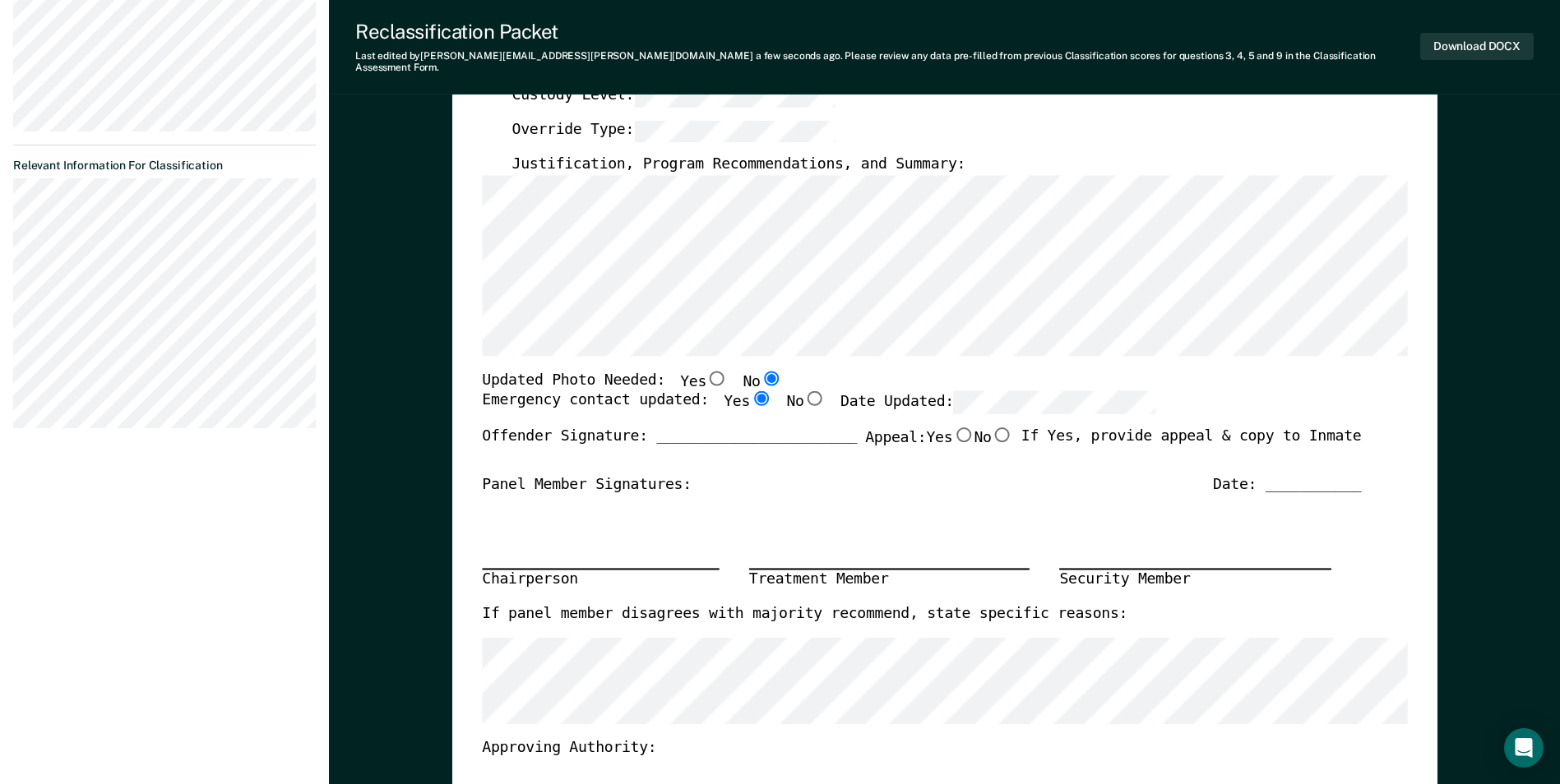
radio input "true"
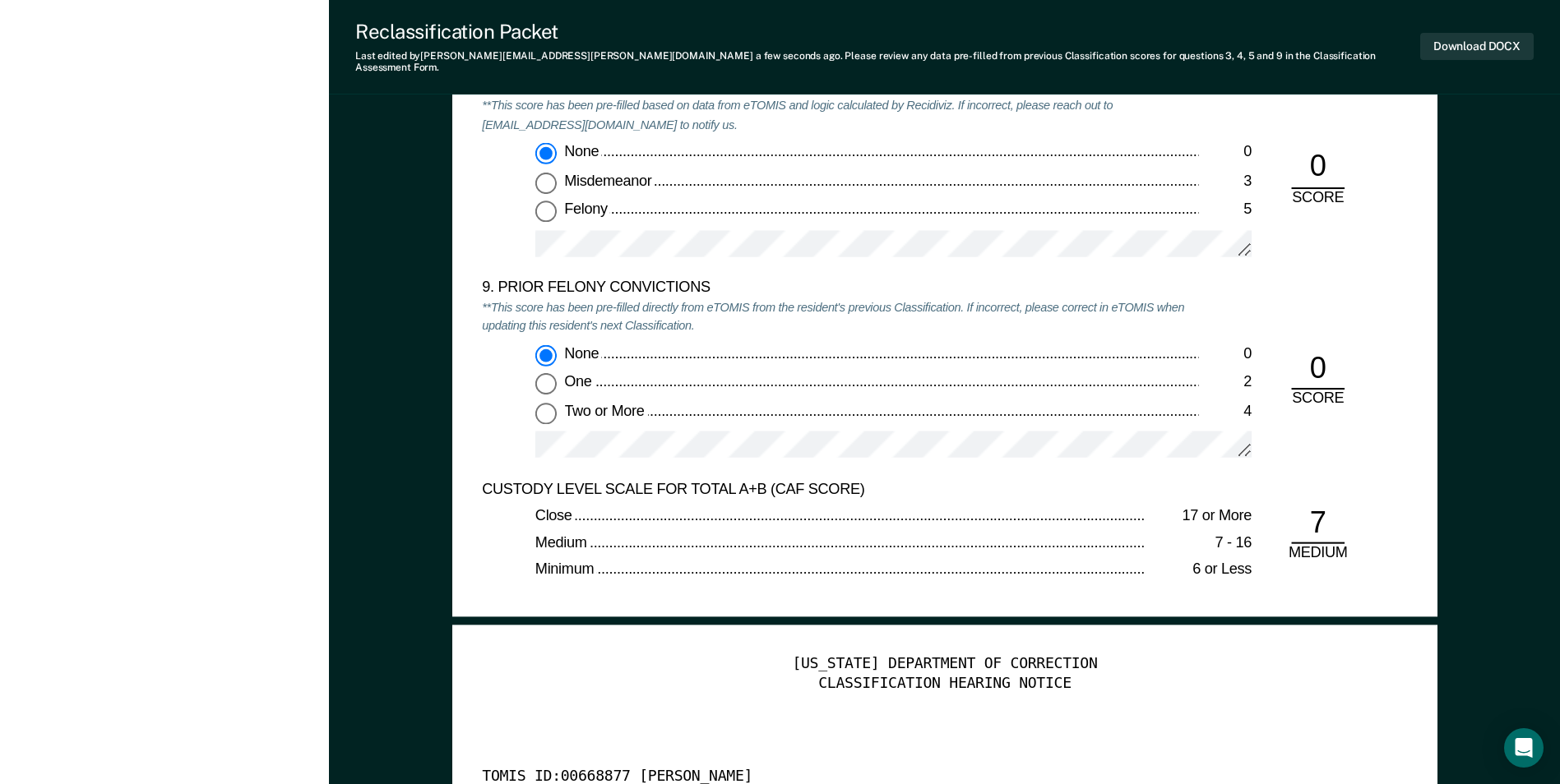
scroll to position [3618, 0]
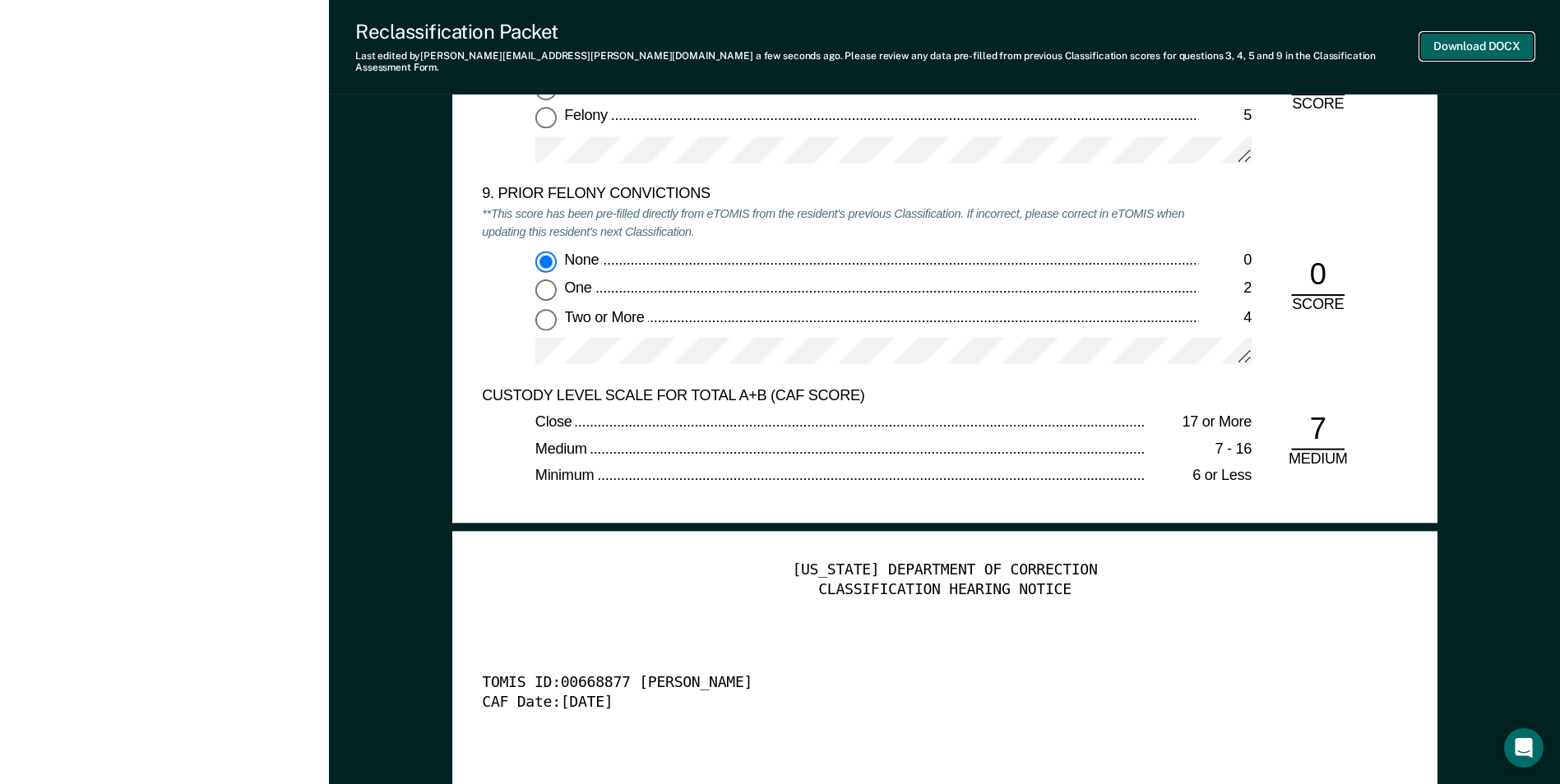
click at [1467, 45] on button "Download DOCX" at bounding box center [1477, 46] width 114 height 27
type textarea "x"
